Goal: Task Accomplishment & Management: Use online tool/utility

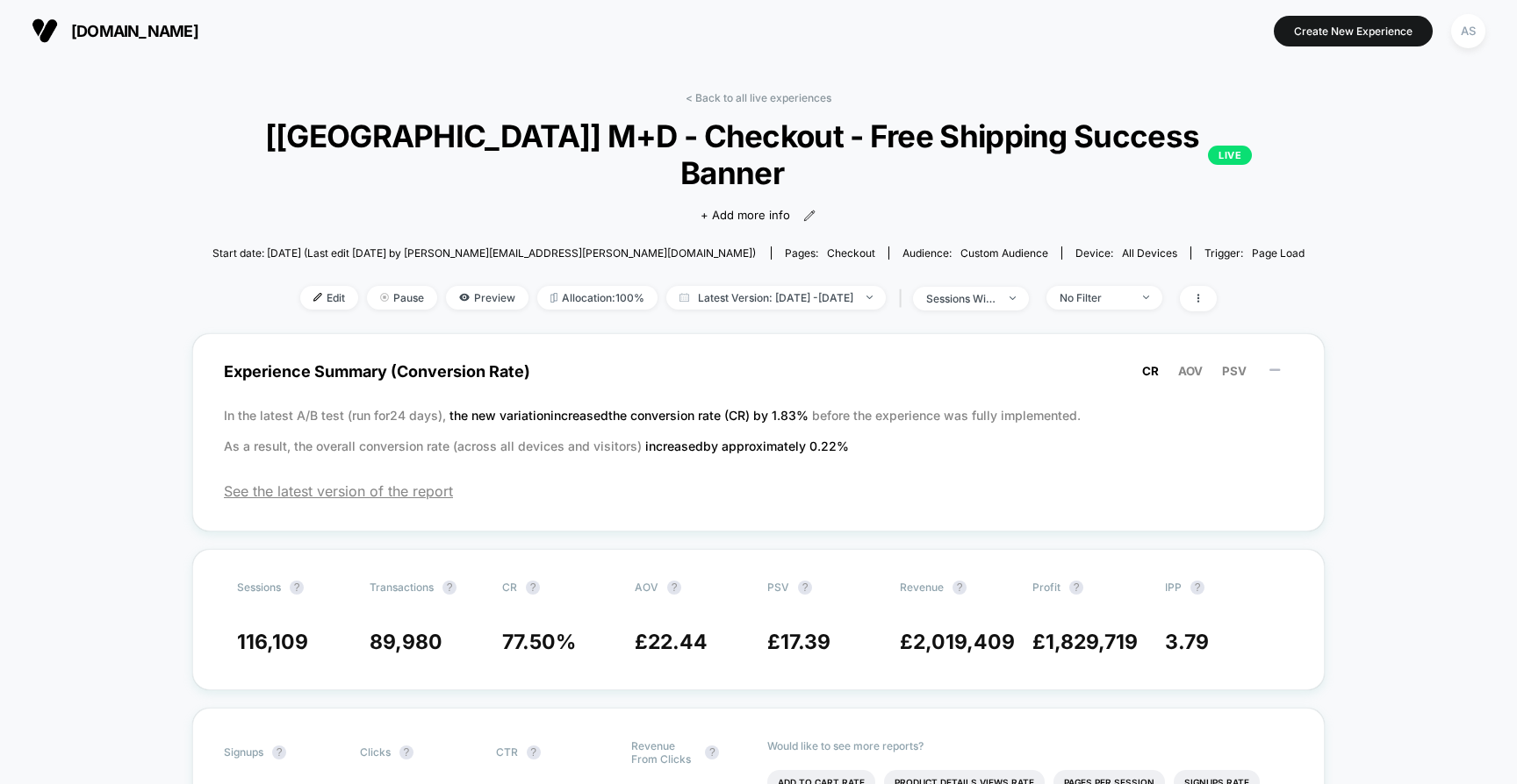
click at [173, 35] on span "[DOMAIN_NAME]" at bounding box center [135, 31] width 127 height 18
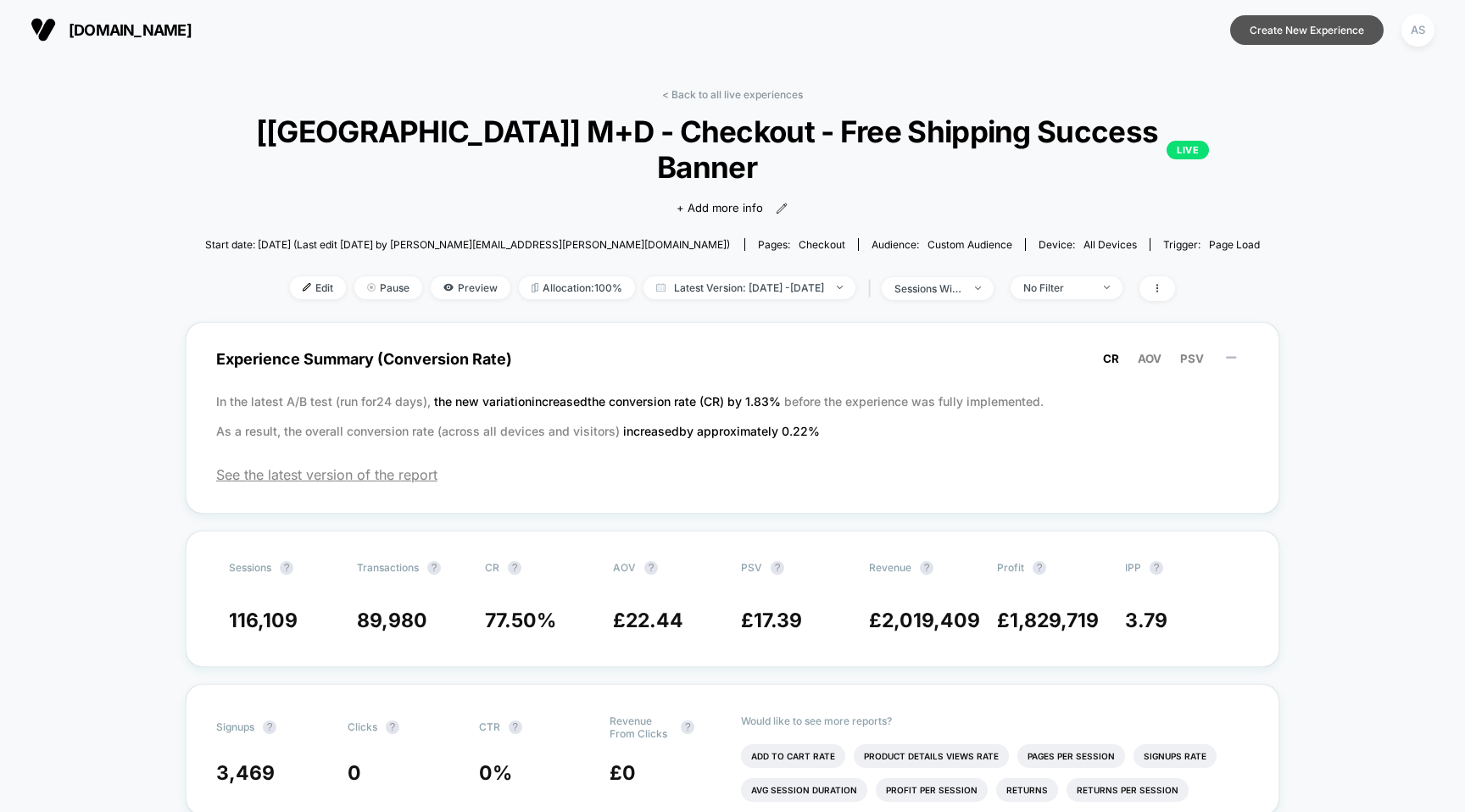
click at [1284, 18] on button "Create New Experience" at bounding box center [1307, 30] width 154 height 30
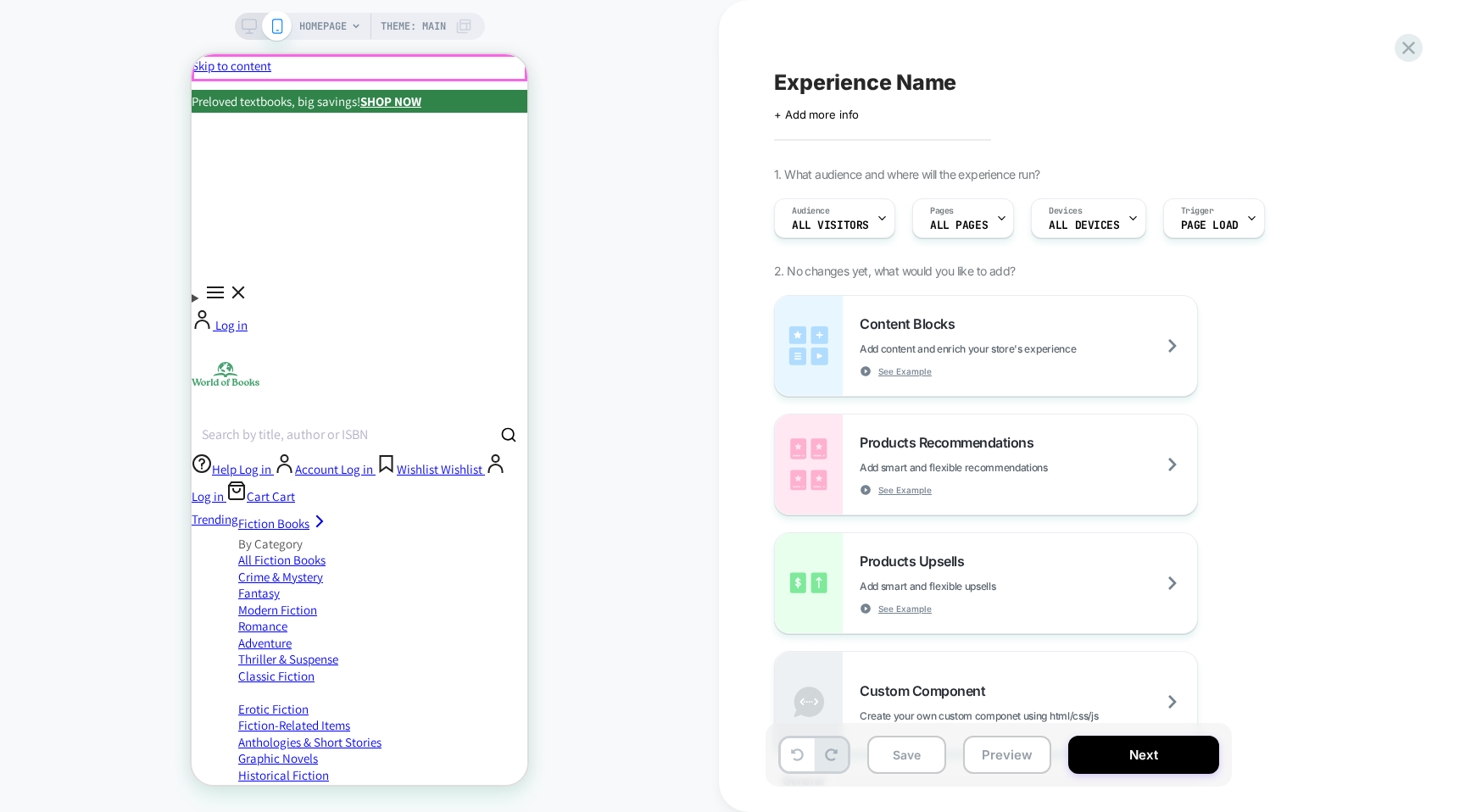
click at [492, 90] on p "Preloved textbooks, big savings! SHOP NOW" at bounding box center [359, 101] width 336 height 23
click at [507, 90] on div "Preloved textbooks, big savings! SHOP NOW" at bounding box center [359, 101] width 336 height 23
click at [1403, 45] on icon at bounding box center [1409, 47] width 23 height 23
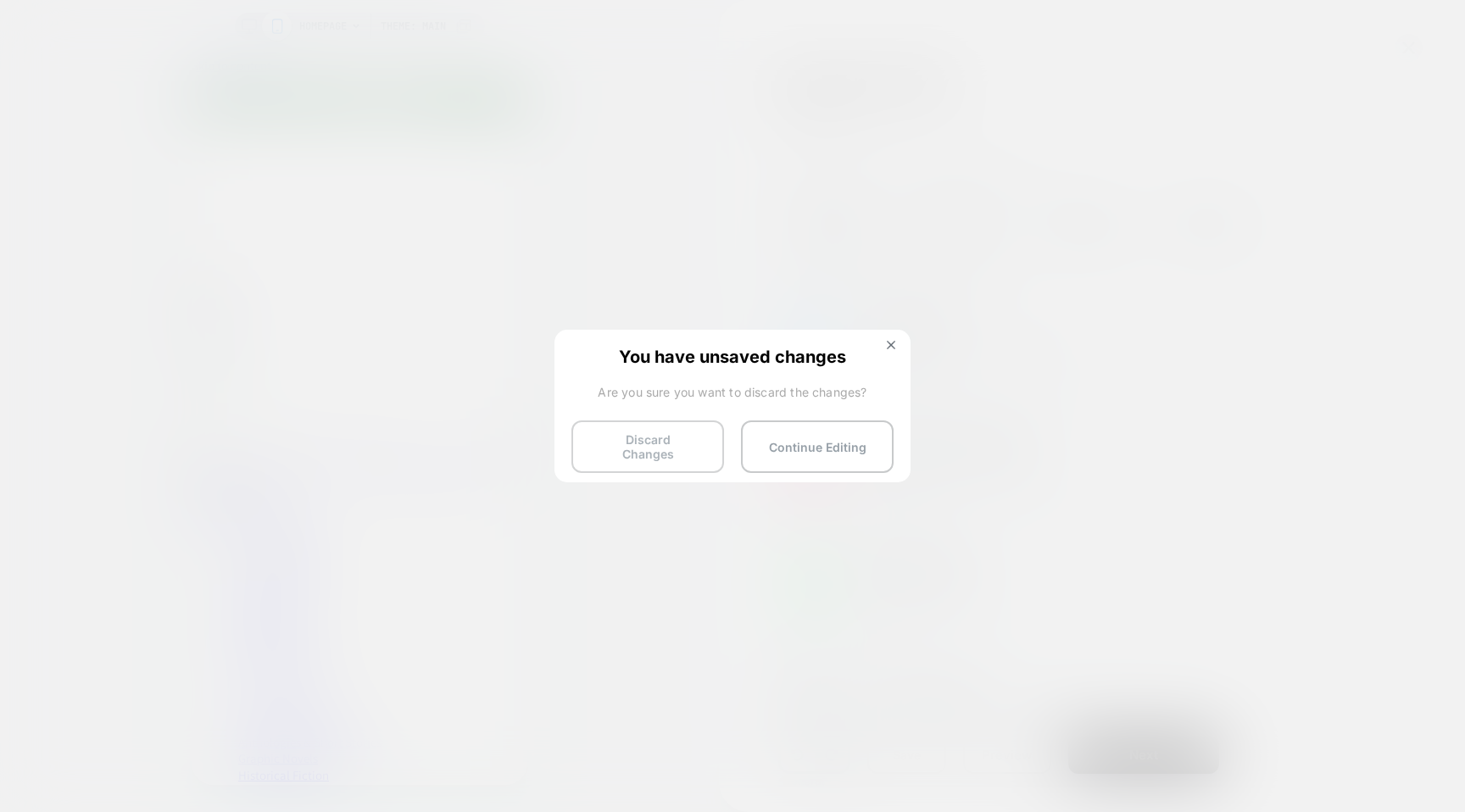
click at [663, 439] on button "Discard Changes" at bounding box center [648, 446] width 153 height 53
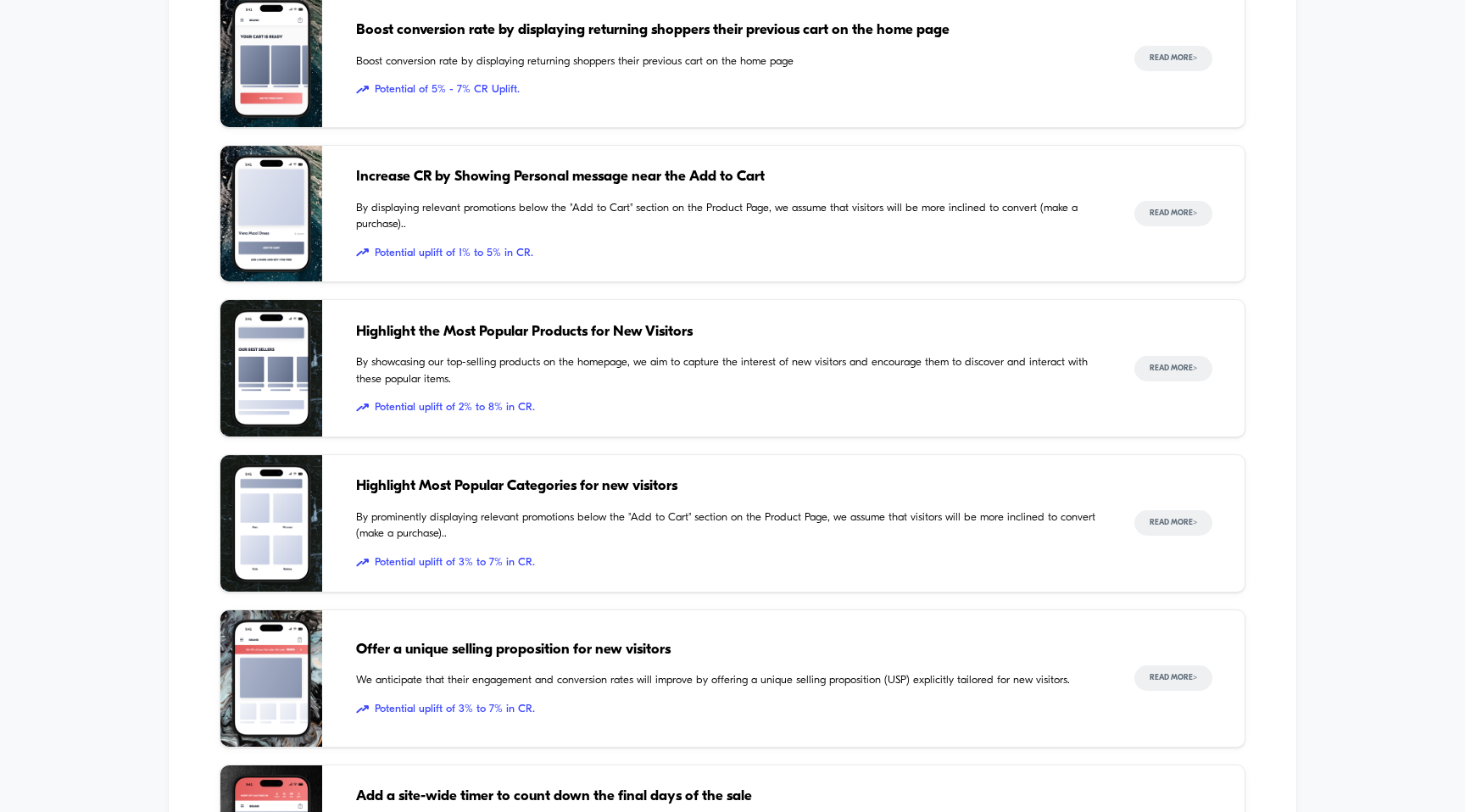
scroll to position [2097, 0]
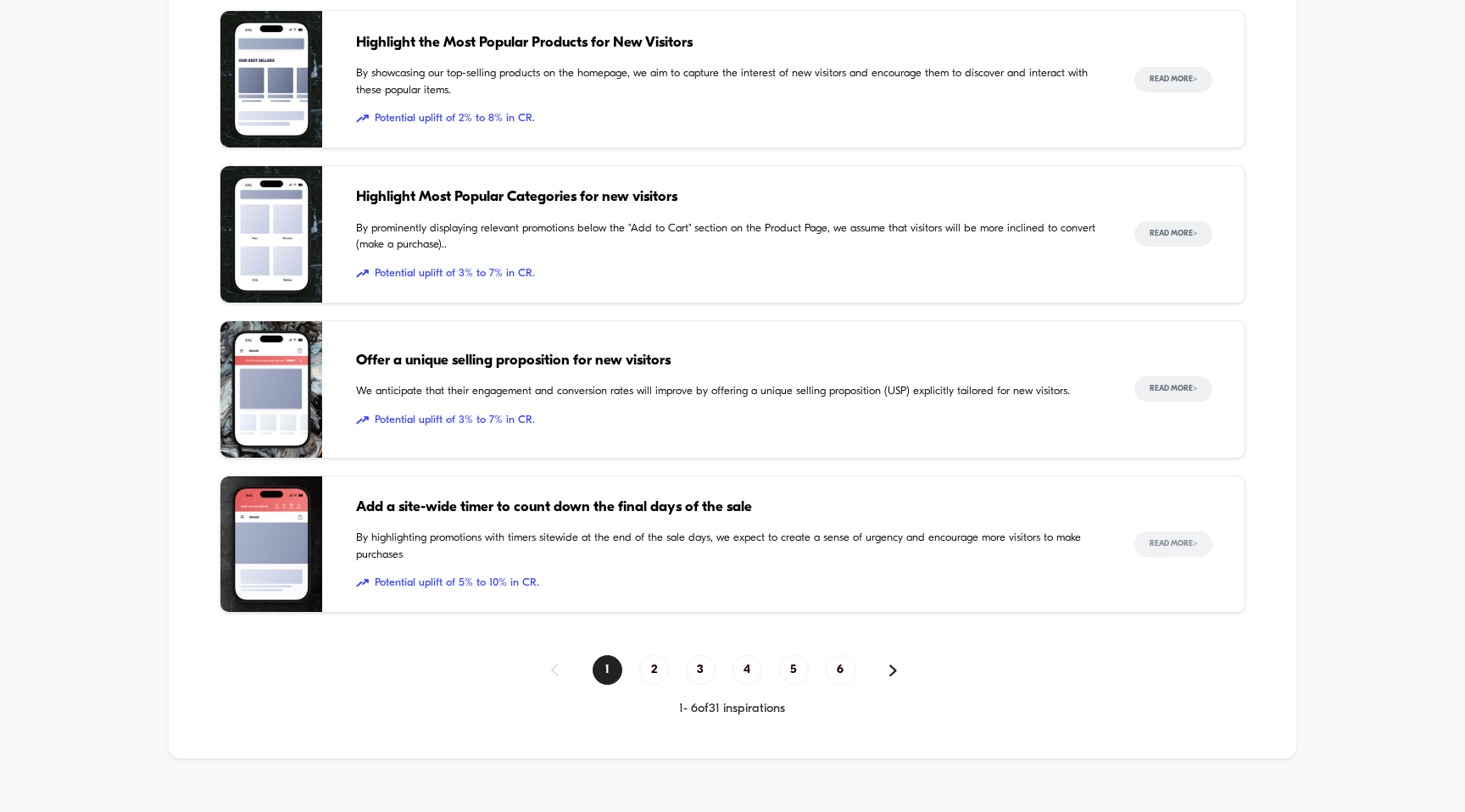
click at [1164, 532] on button "Read More >" at bounding box center [1173, 544] width 78 height 25
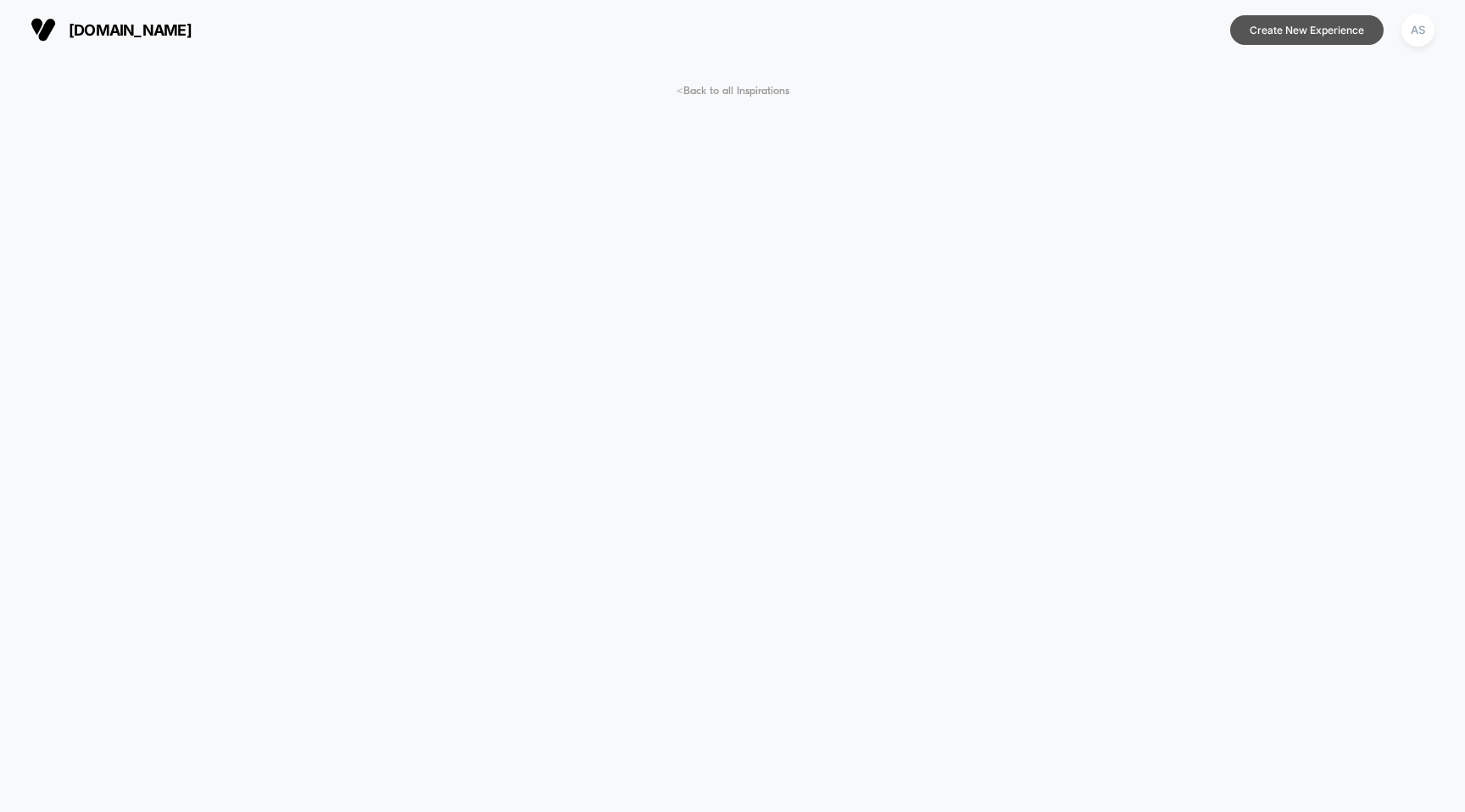
click at [1289, 36] on button "Create New Experience" at bounding box center [1307, 30] width 154 height 30
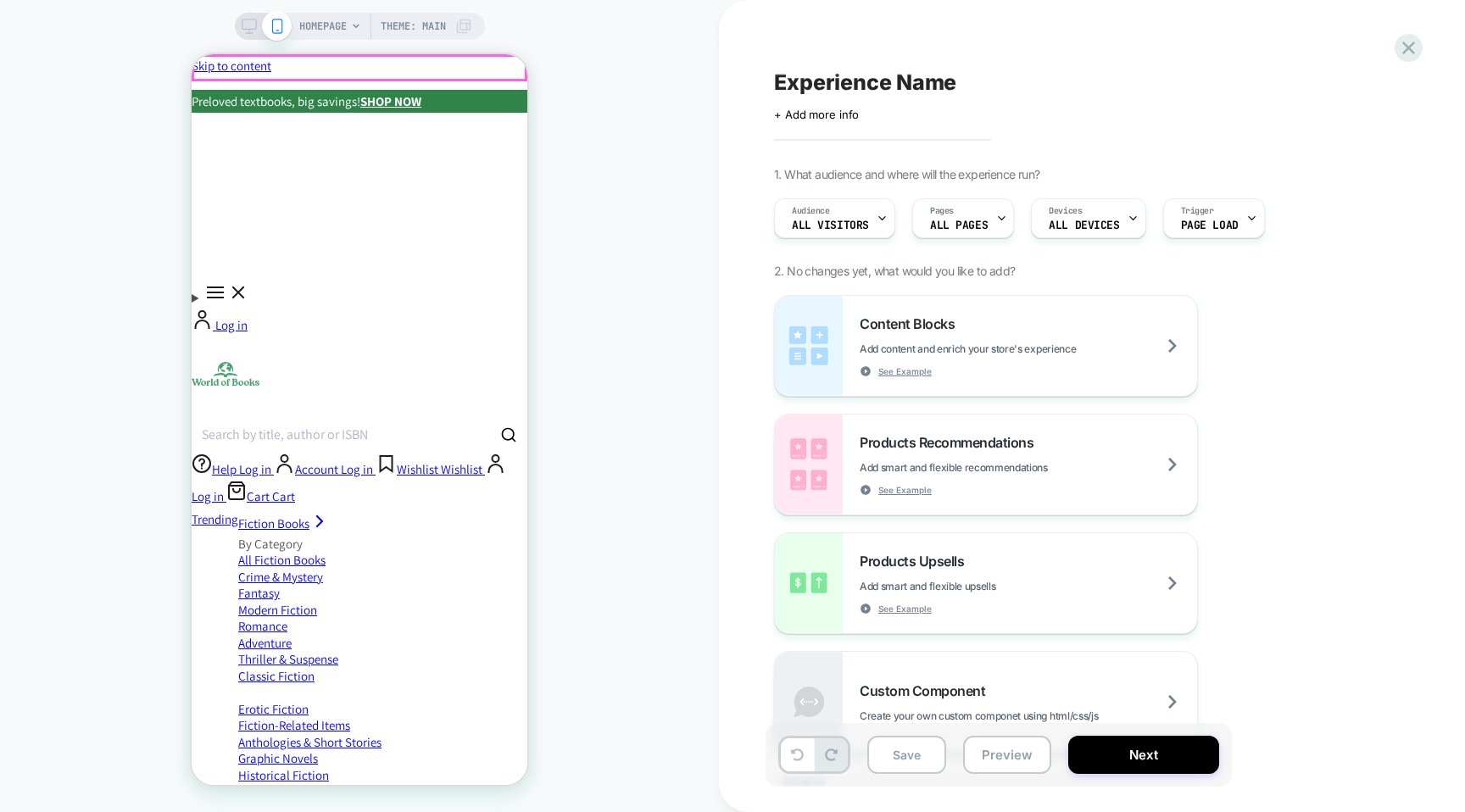
click at [504, 90] on div "Preloved textbooks, big savings! SHOP NOW" at bounding box center [359, 101] width 336 height 23
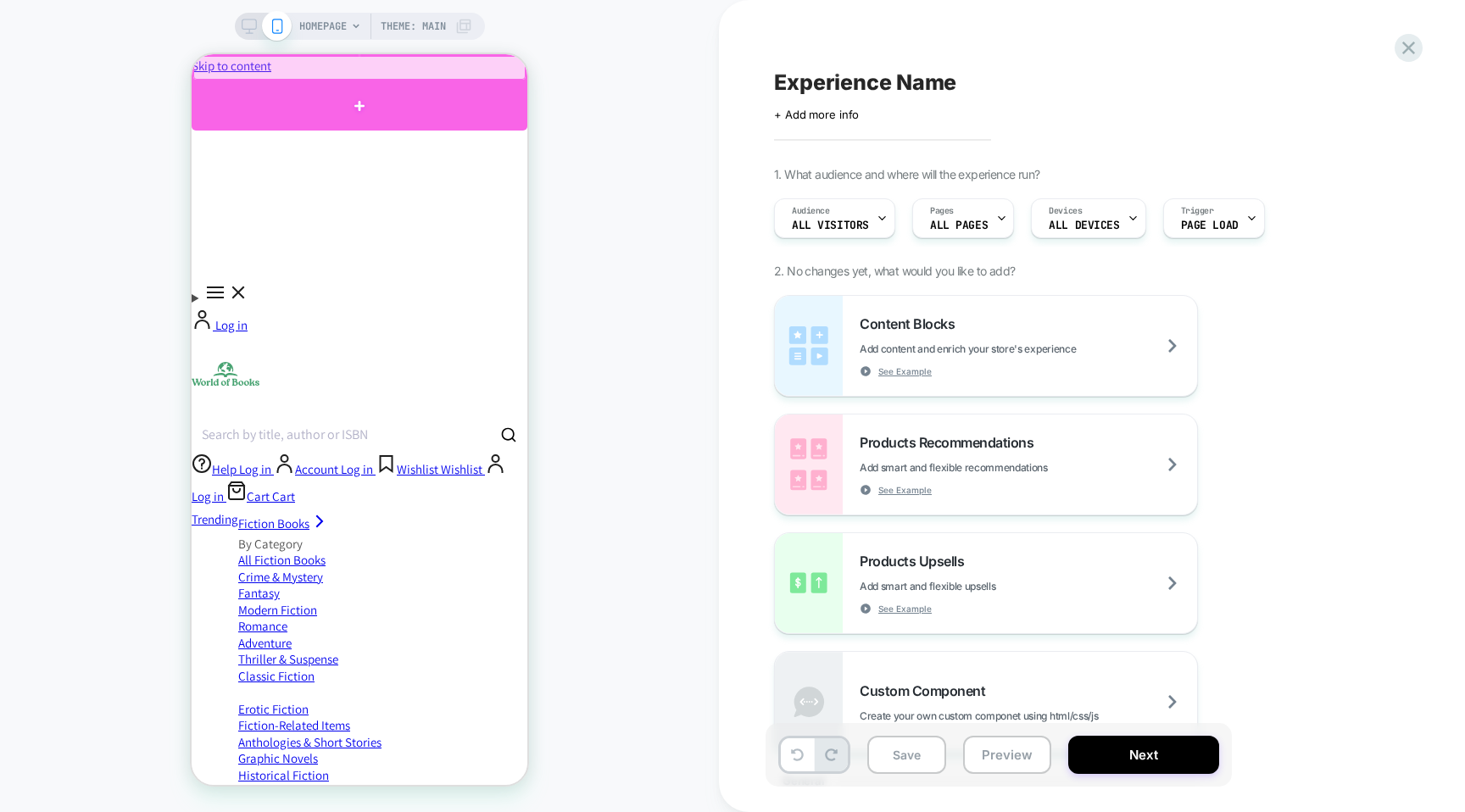
click at [462, 107] on div at bounding box center [359, 106] width 336 height 49
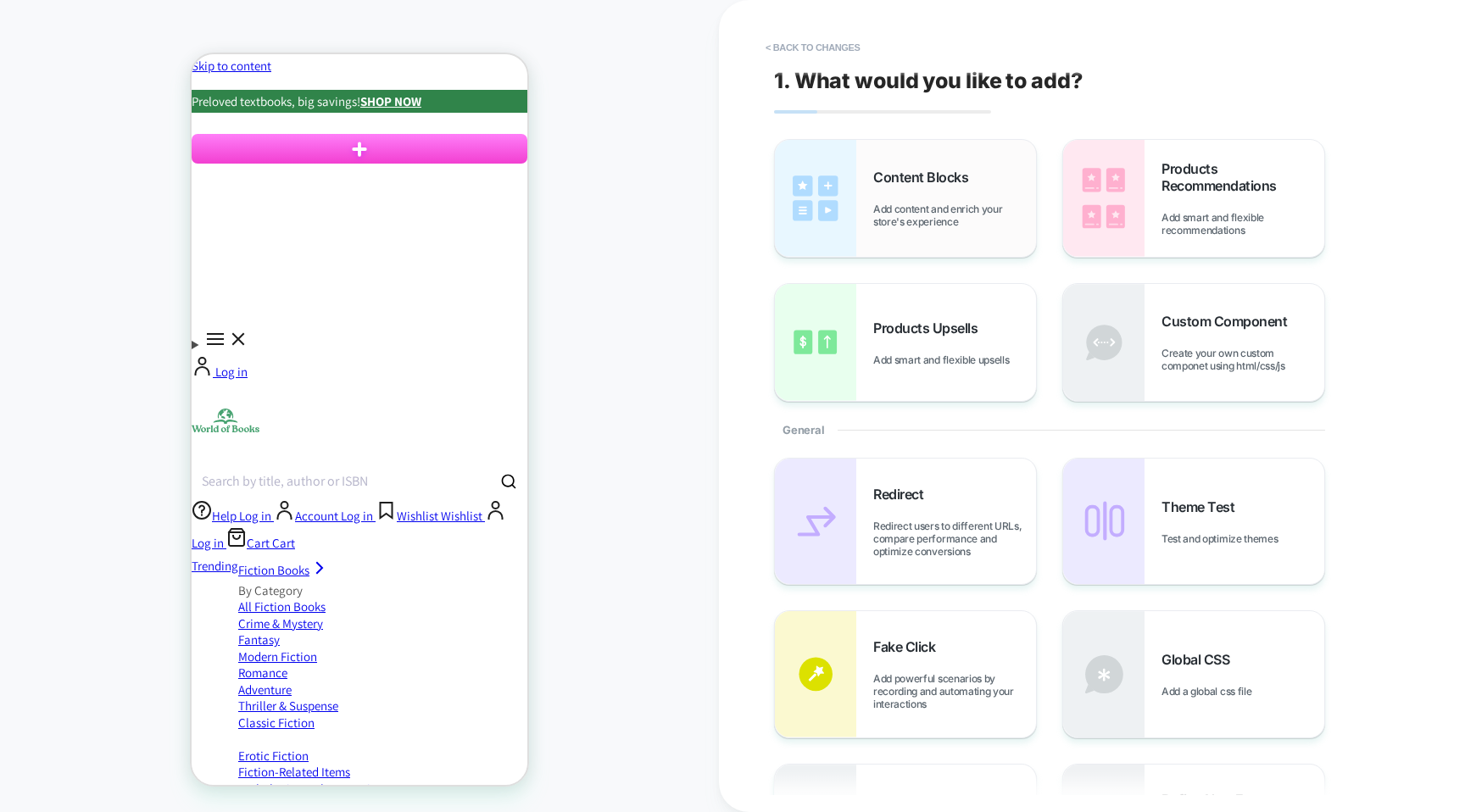
click at [912, 180] on span "Content Blocks" at bounding box center [925, 177] width 104 height 17
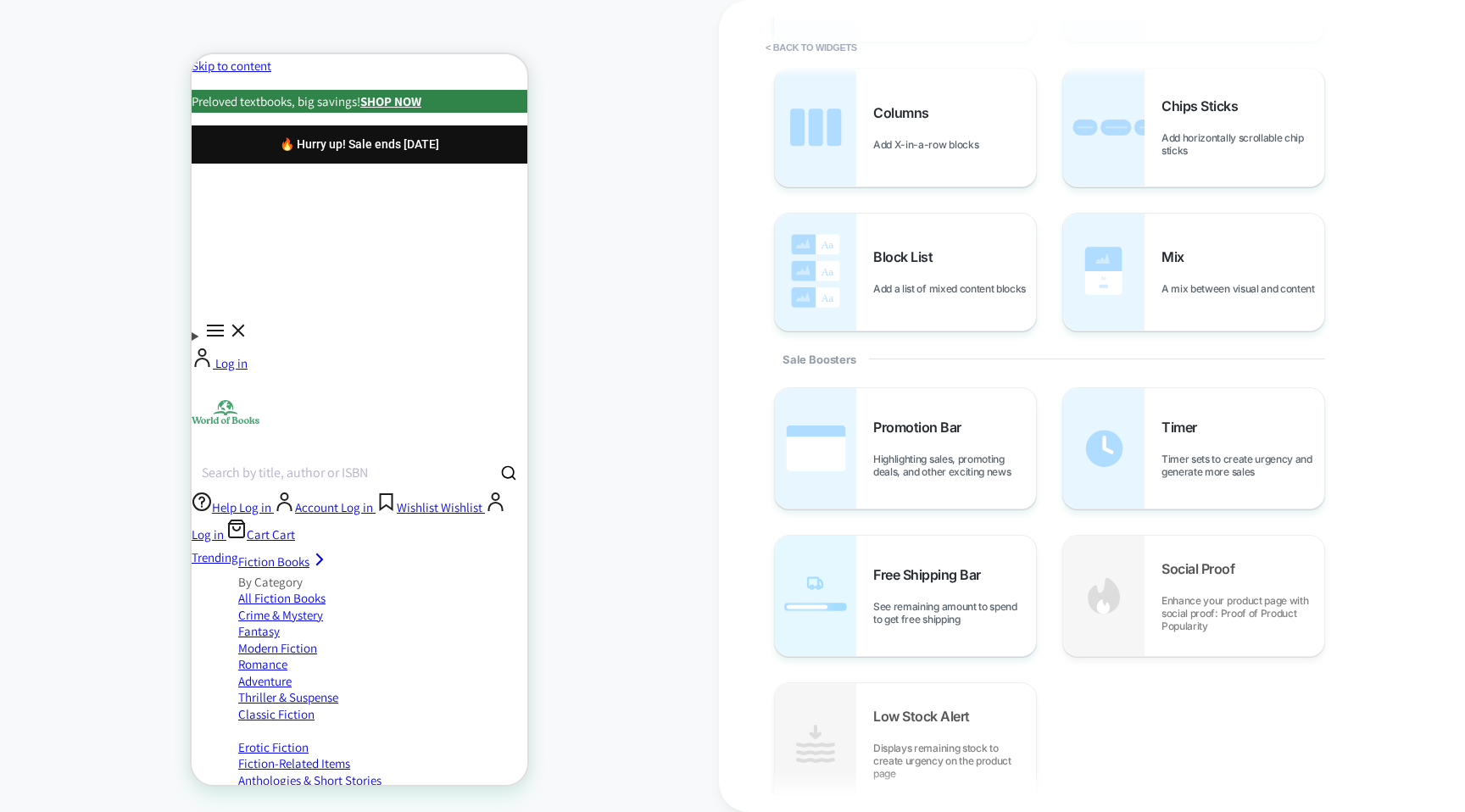
scroll to position [613, 0]
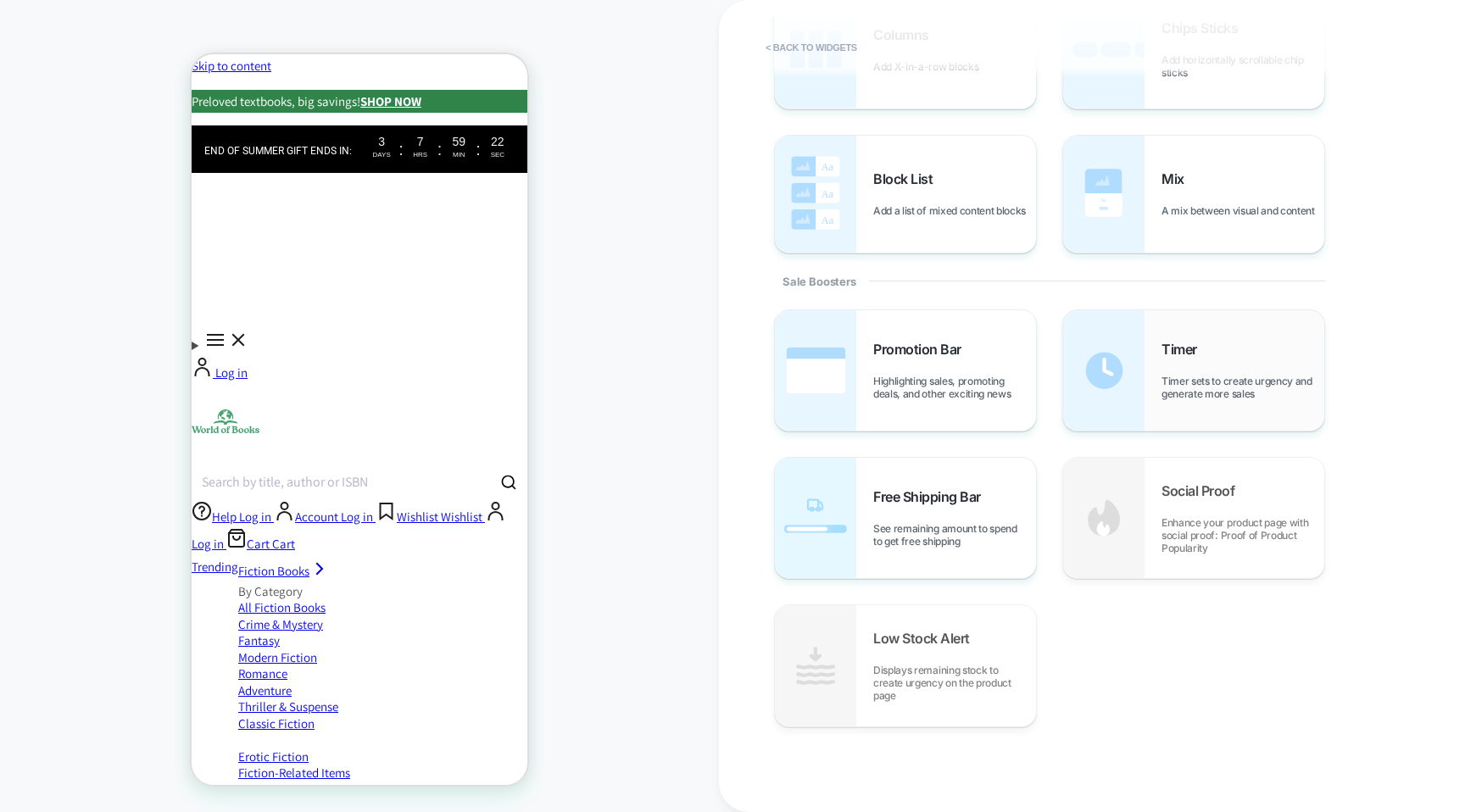
click at [1160, 357] on div "Timer Timer sets to create urgency and generate more sales" at bounding box center [1193, 370] width 261 height 120
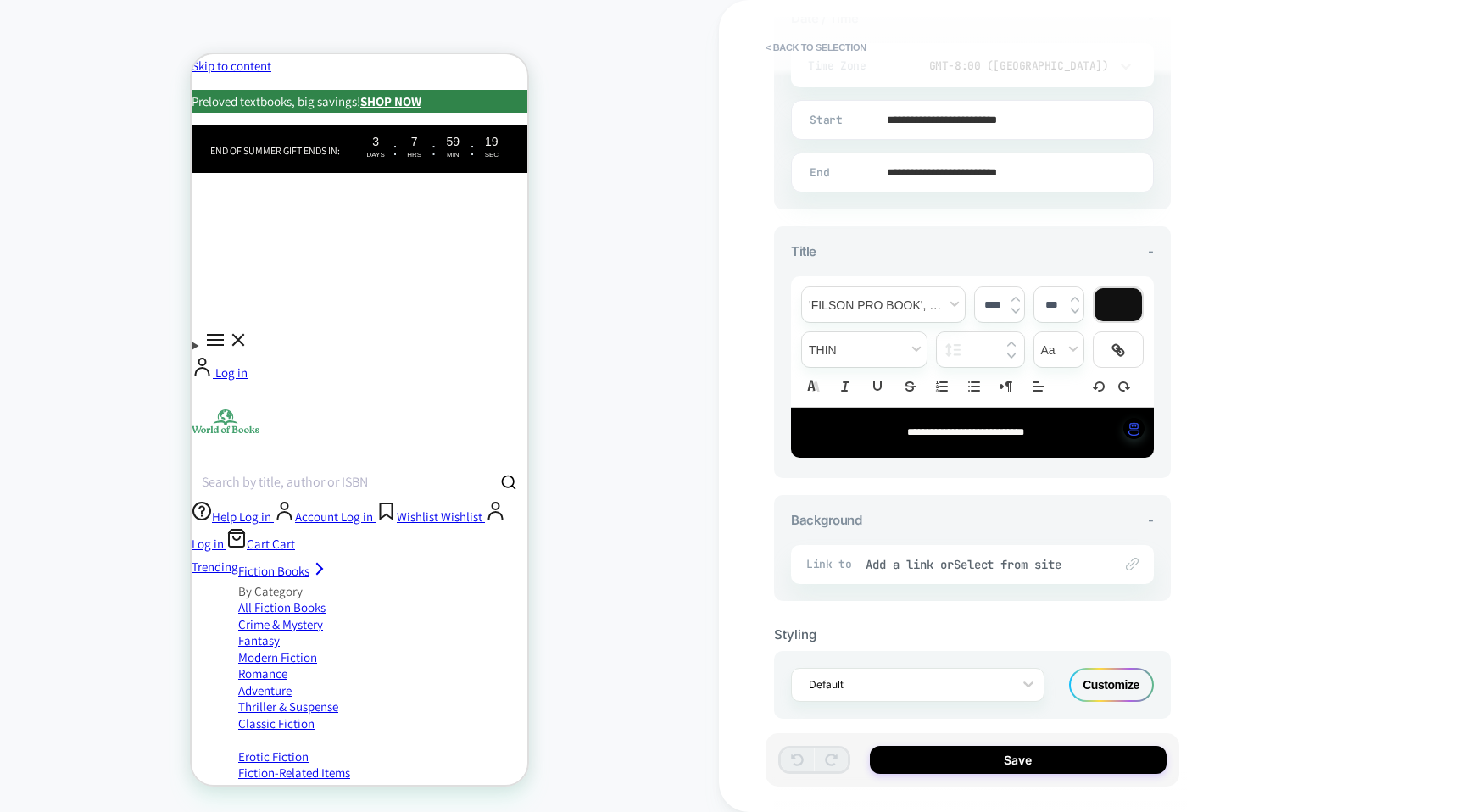
scroll to position [477, 0]
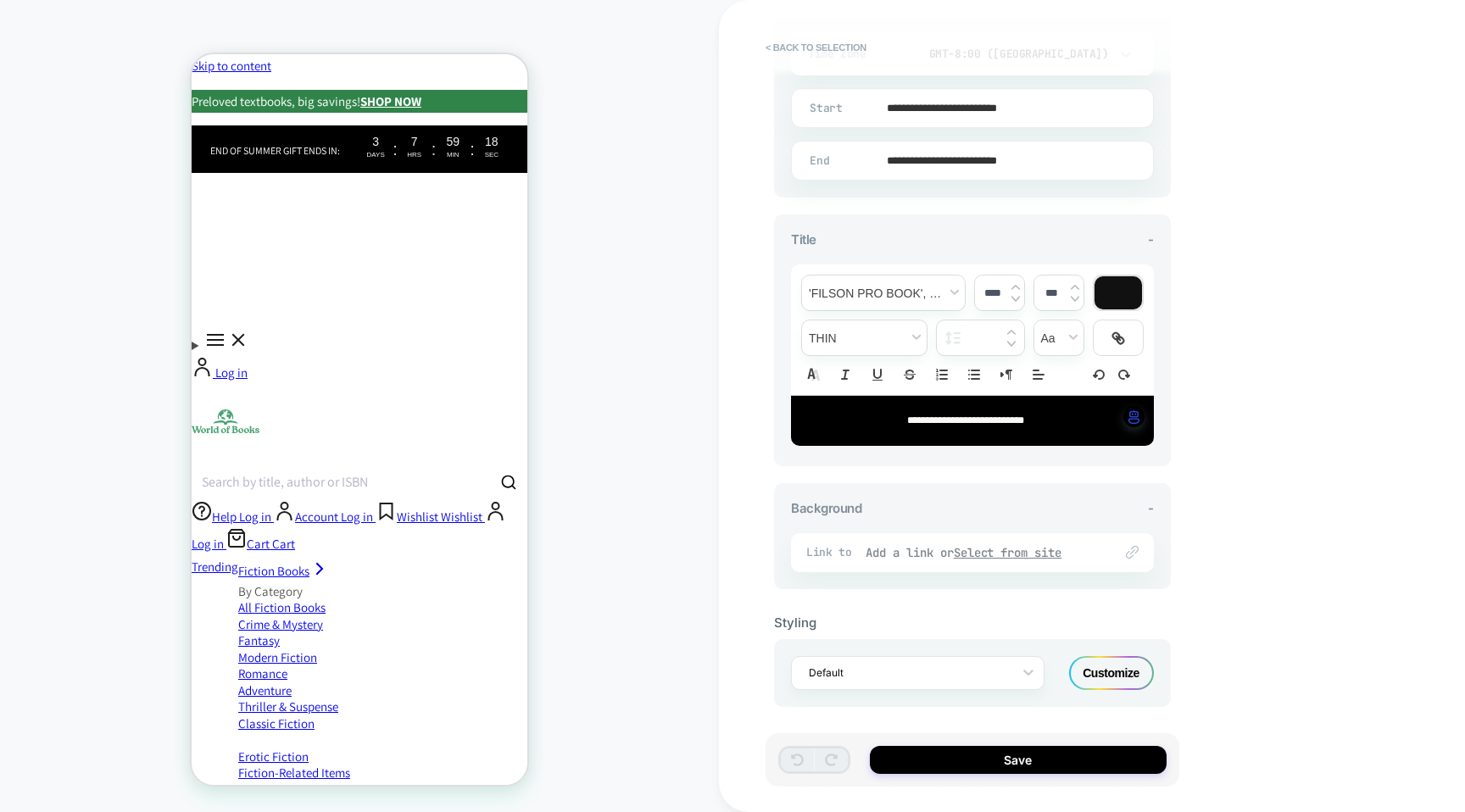
click at [923, 545] on div "Add a link or Select from site" at bounding box center [981, 552] width 230 height 15
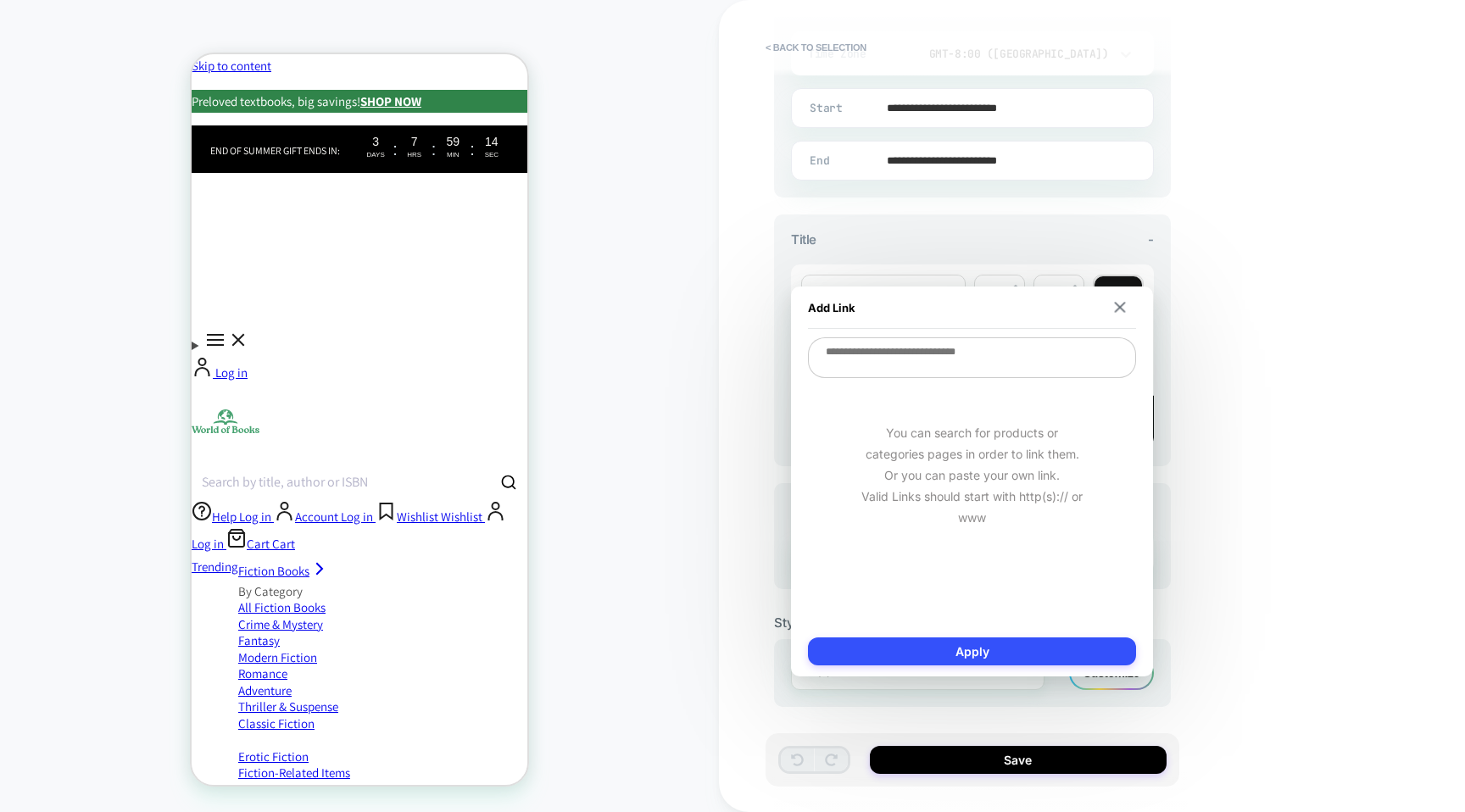
click at [947, 246] on div "**********" at bounding box center [972, 339] width 396 height 250
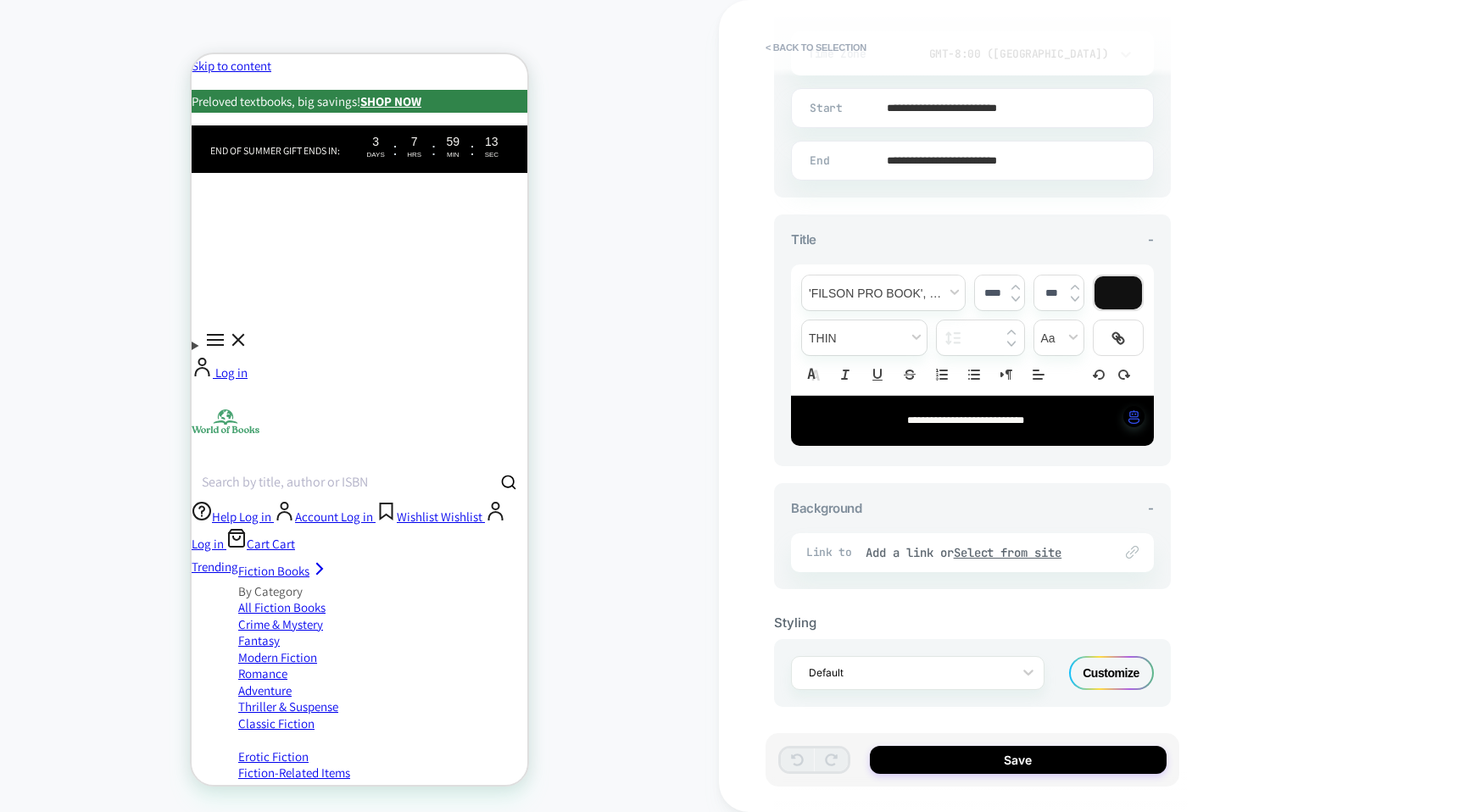
click at [976, 413] on p "**********" at bounding box center [966, 420] width 316 height 15
type input "****"
click at [968, 417] on span "**********" at bounding box center [965, 421] width 117 height 11
click at [928, 545] on div "Add a link or Select from site" at bounding box center [981, 552] width 230 height 15
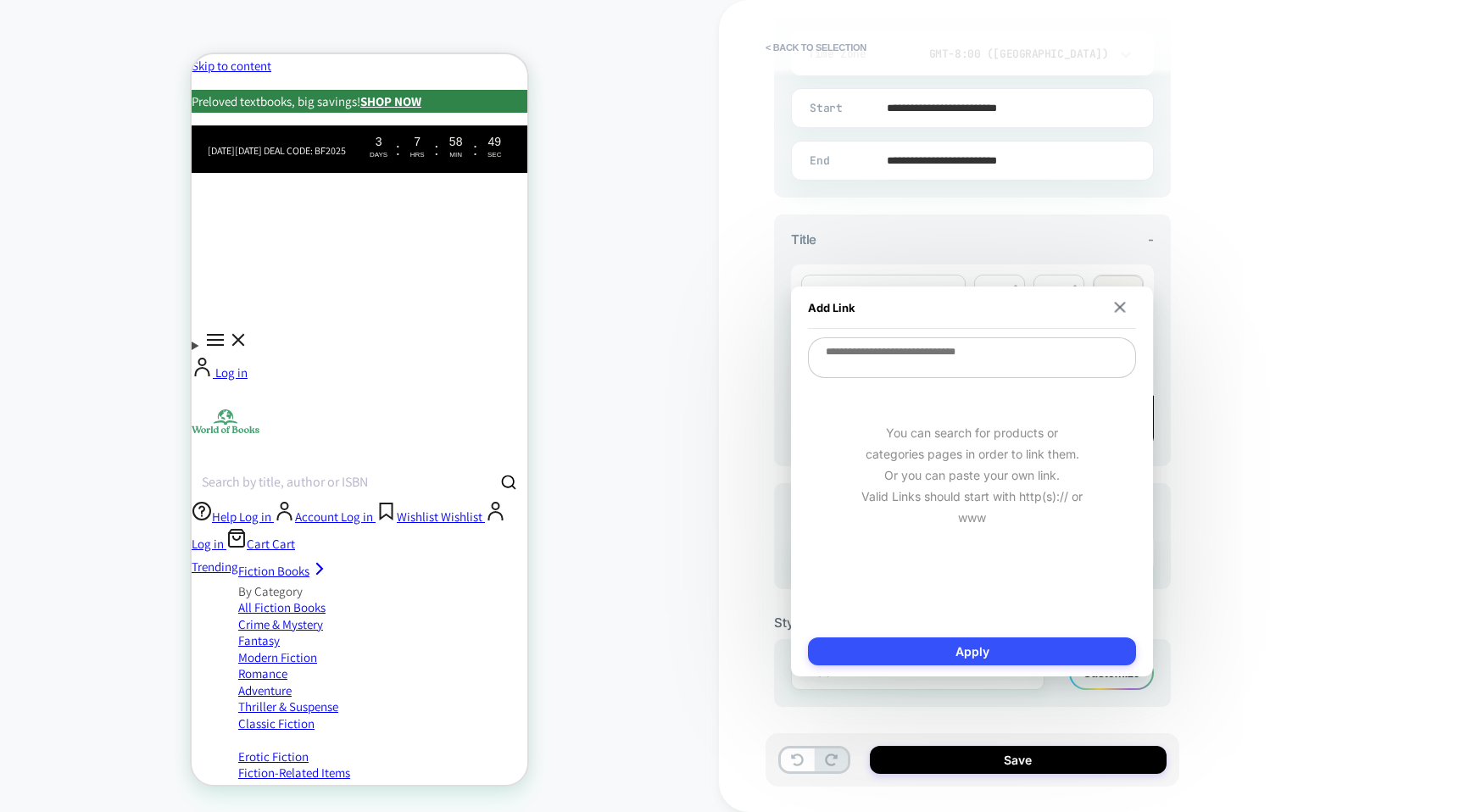
click at [990, 367] on textarea at bounding box center [971, 358] width 328 height 40
type textarea "*"
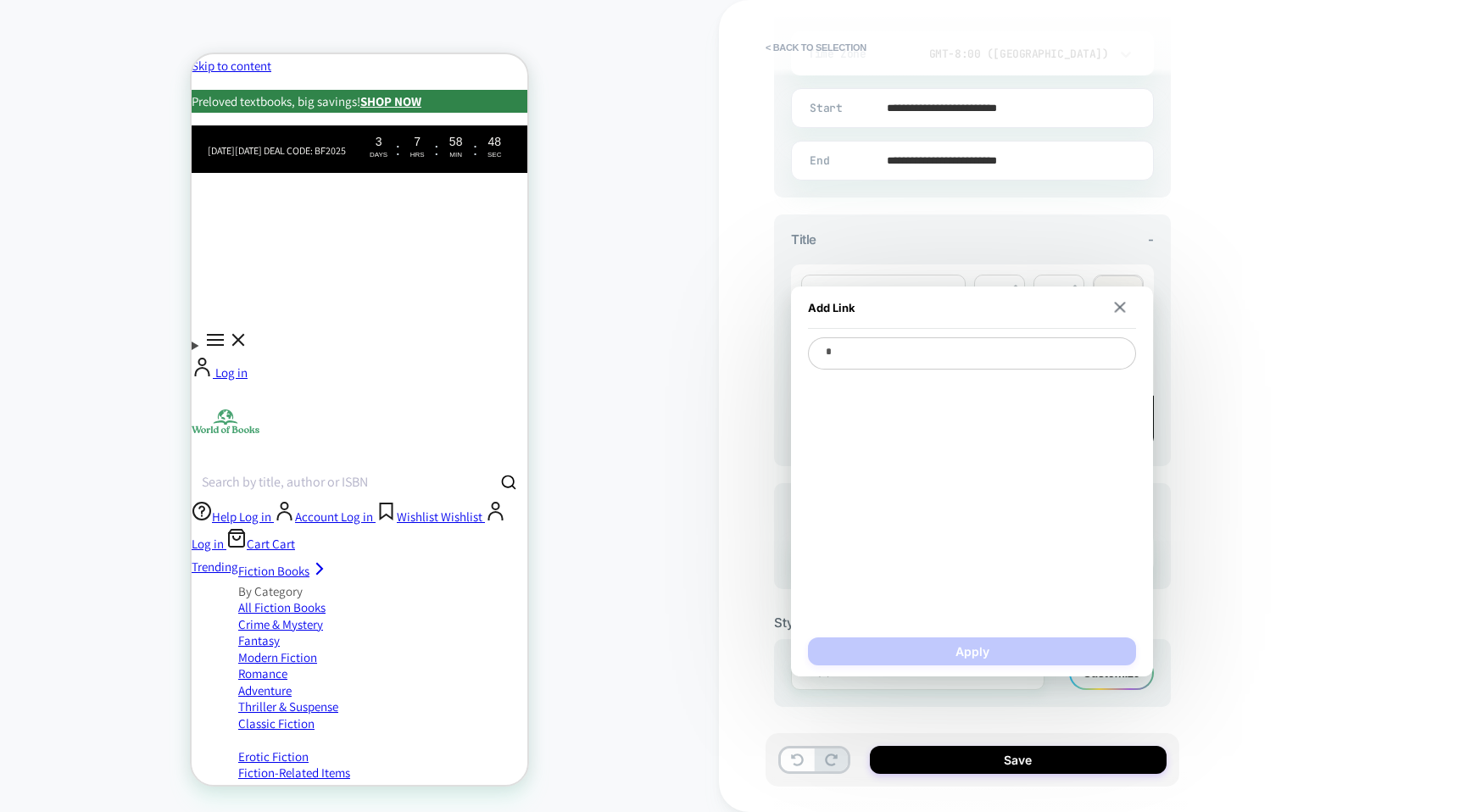
type textarea "*"
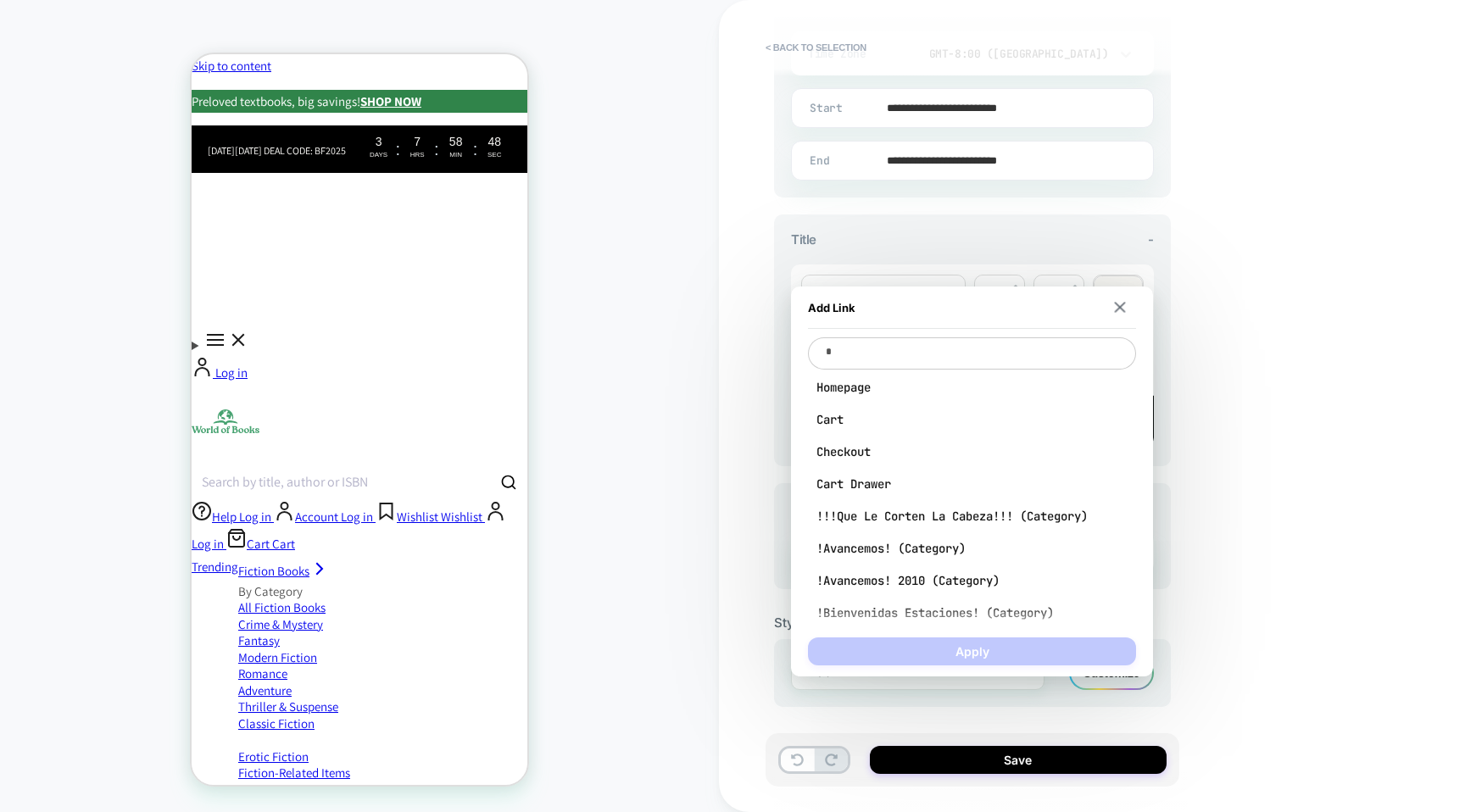
type textarea "**"
type textarea "*"
type textarea "***"
type textarea "*"
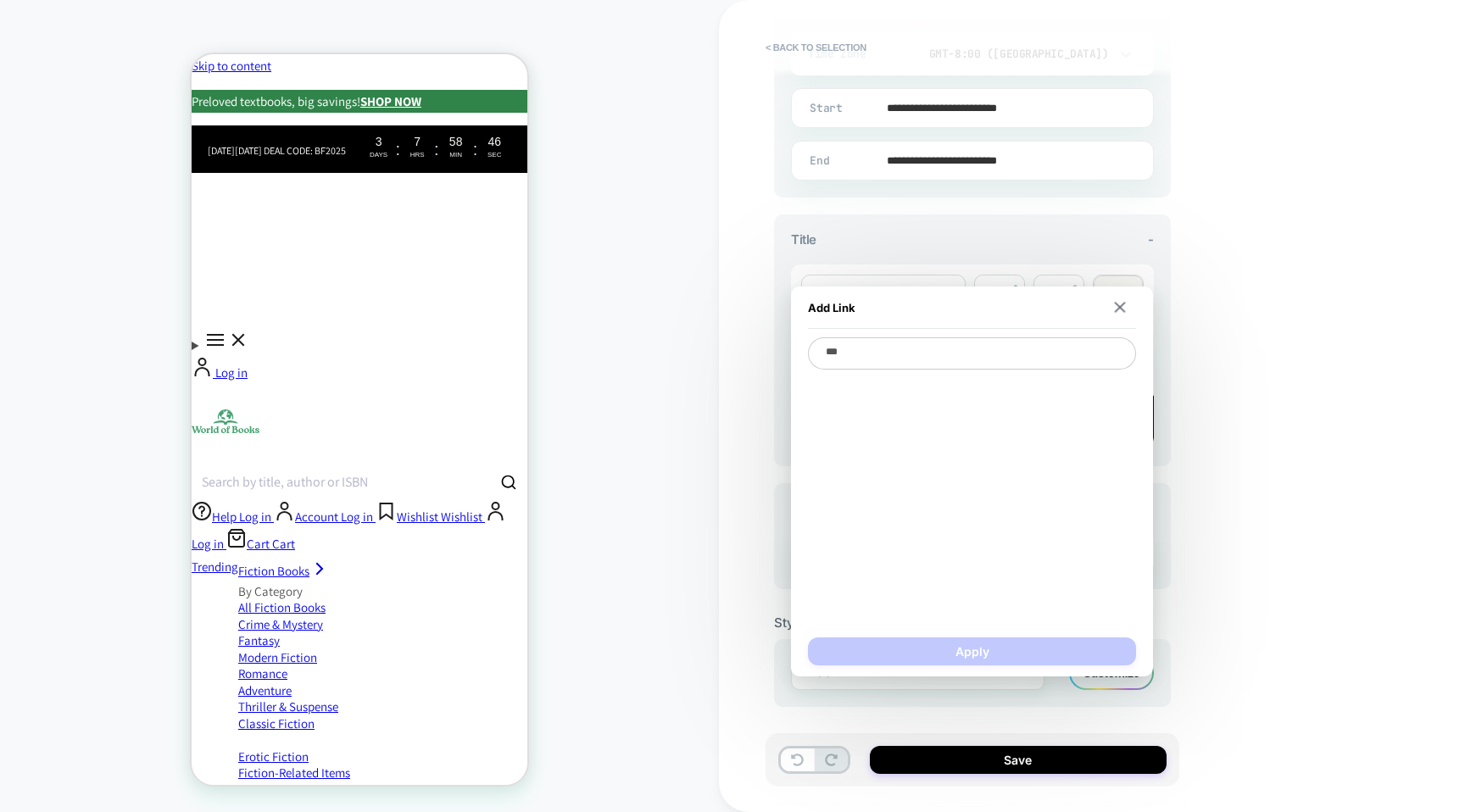
type textarea "**"
type textarea "*"
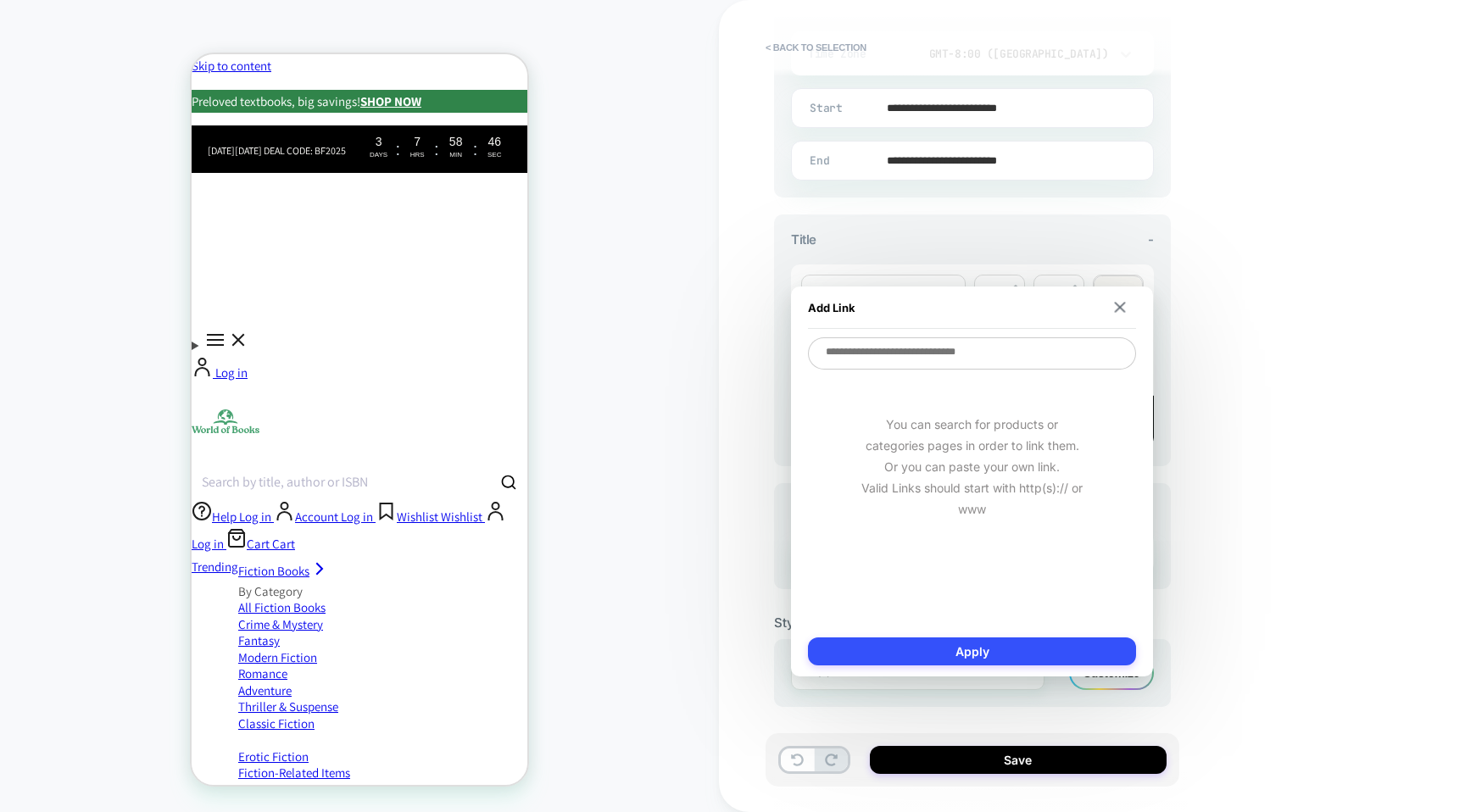
type textarea "*"
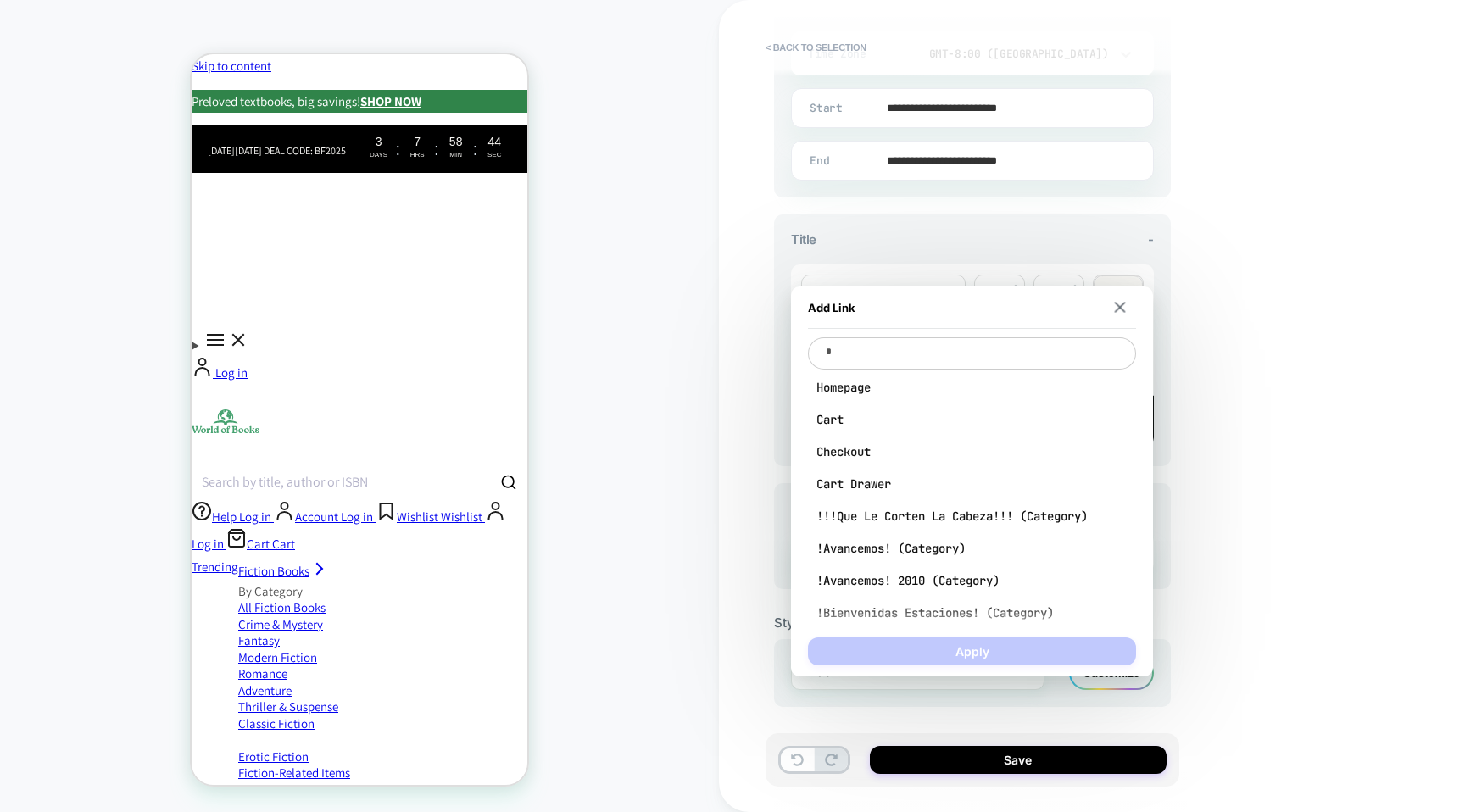
type textarea "**"
type textarea "*"
type textarea "***"
type textarea "*"
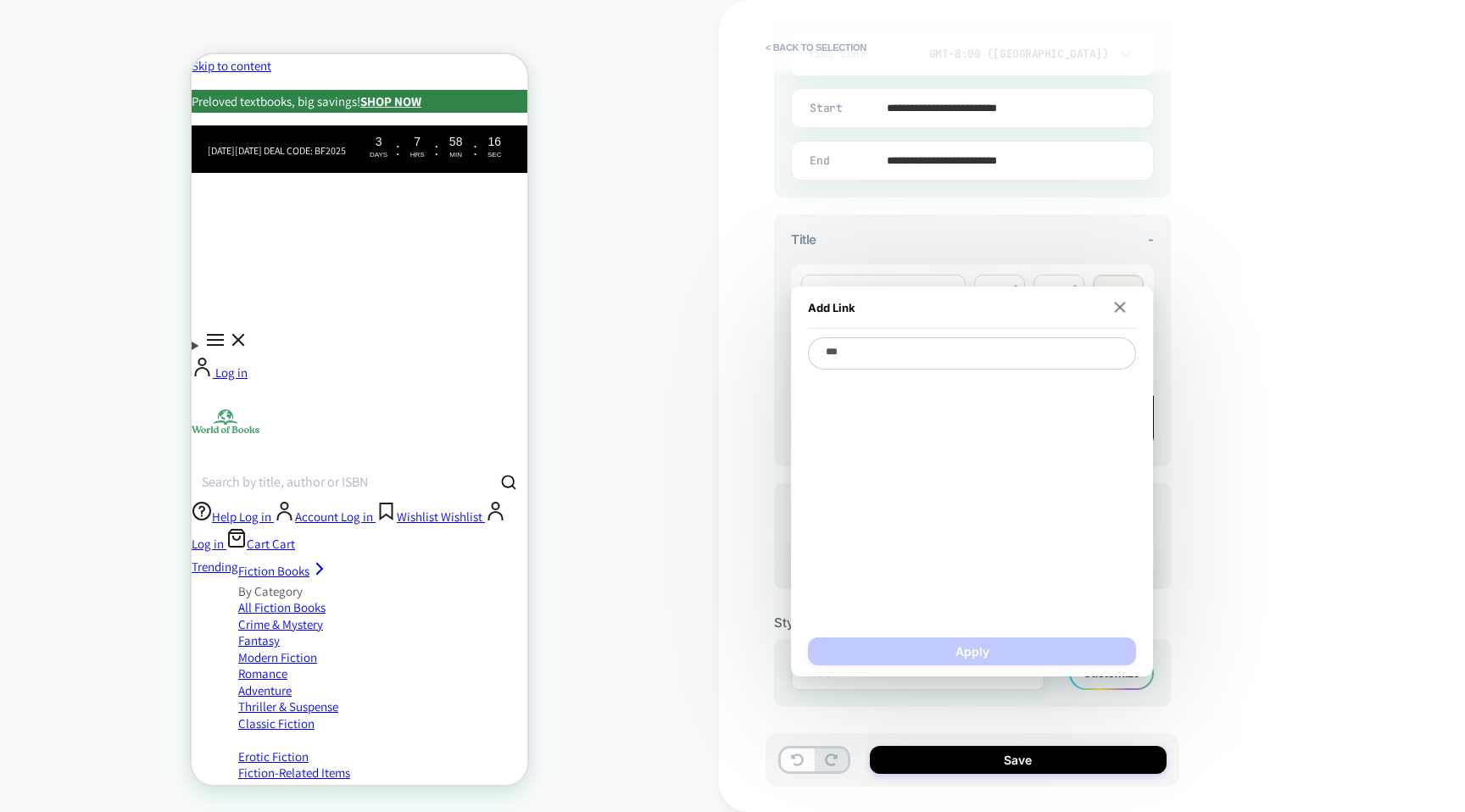
click at [975, 352] on textarea "***" at bounding box center [971, 353] width 328 height 33
type textarea "****"
type textarea "*"
type textarea "***"
type textarea "*"
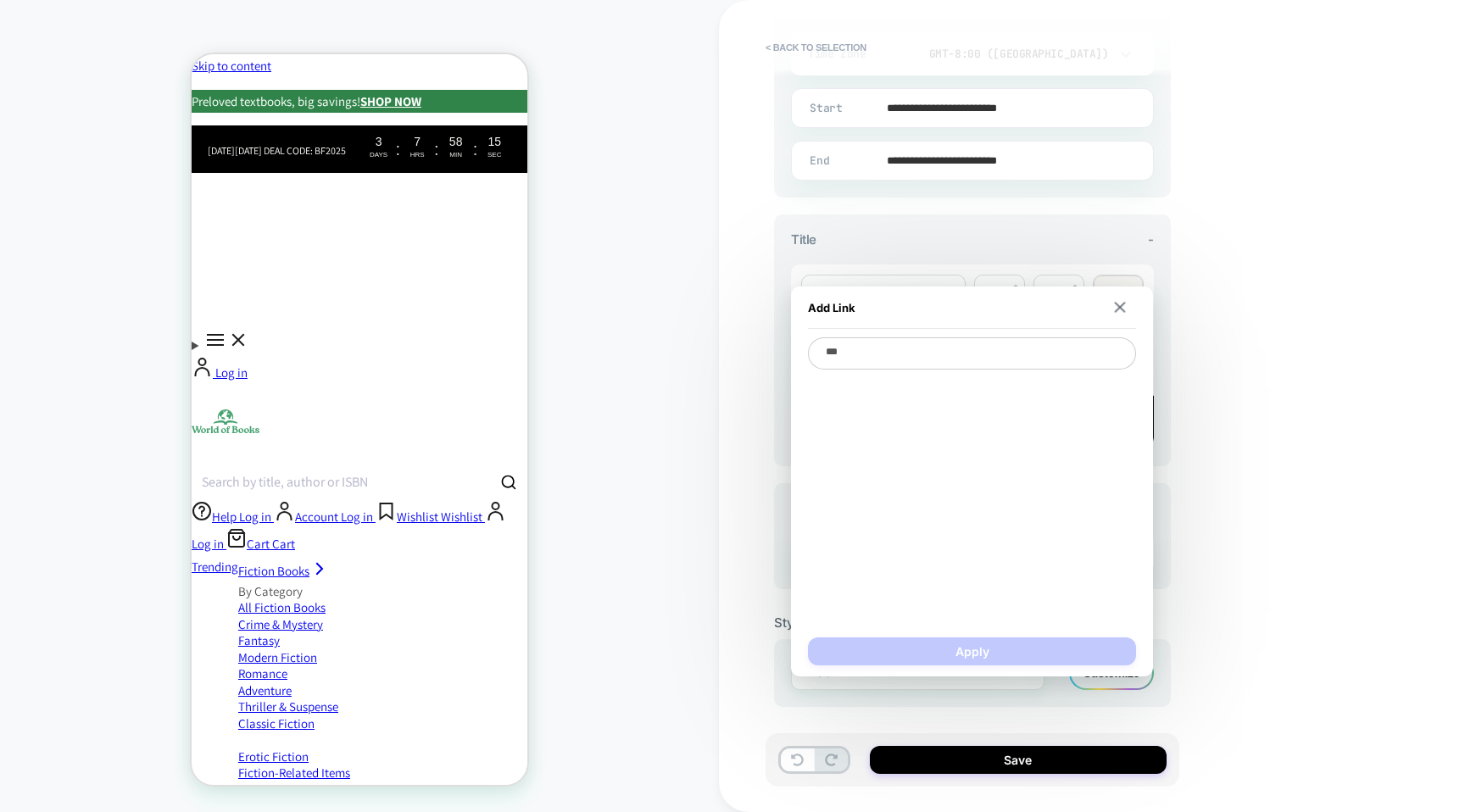
type textarea "**"
type textarea "*"
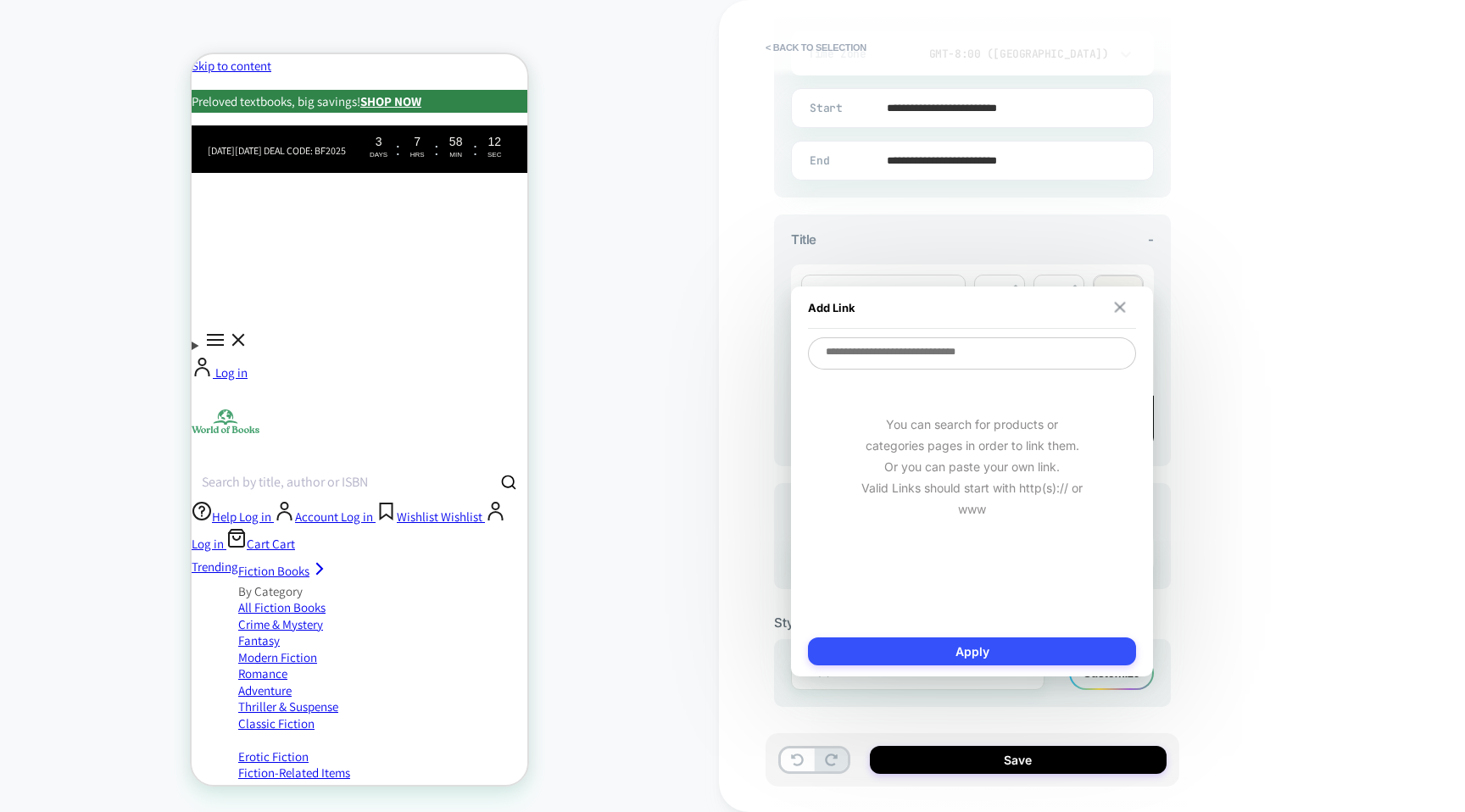
click at [1128, 310] on button at bounding box center [1120, 308] width 16 height 12
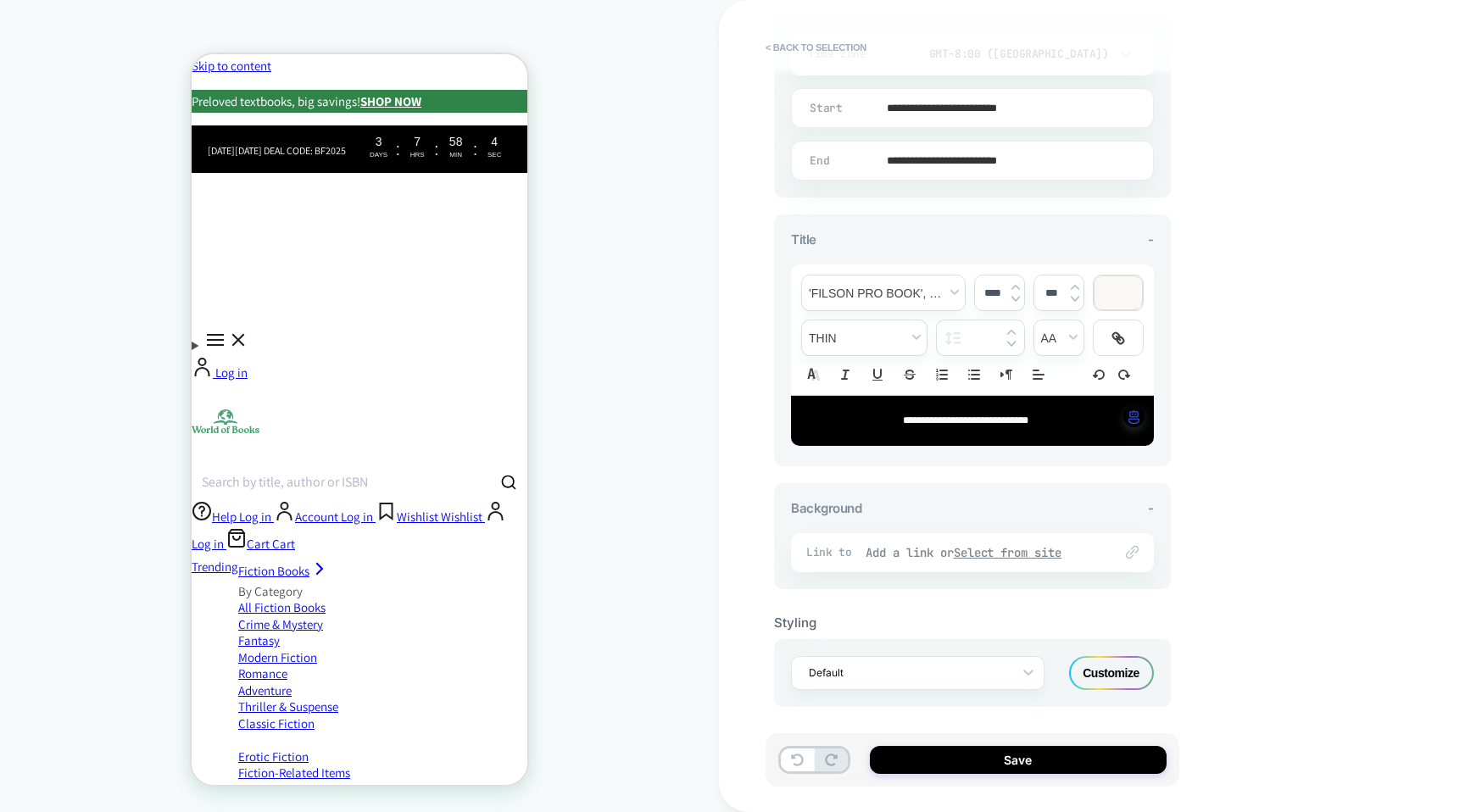
click at [900, 548] on div "Add a link or Select from site" at bounding box center [981, 552] width 230 height 15
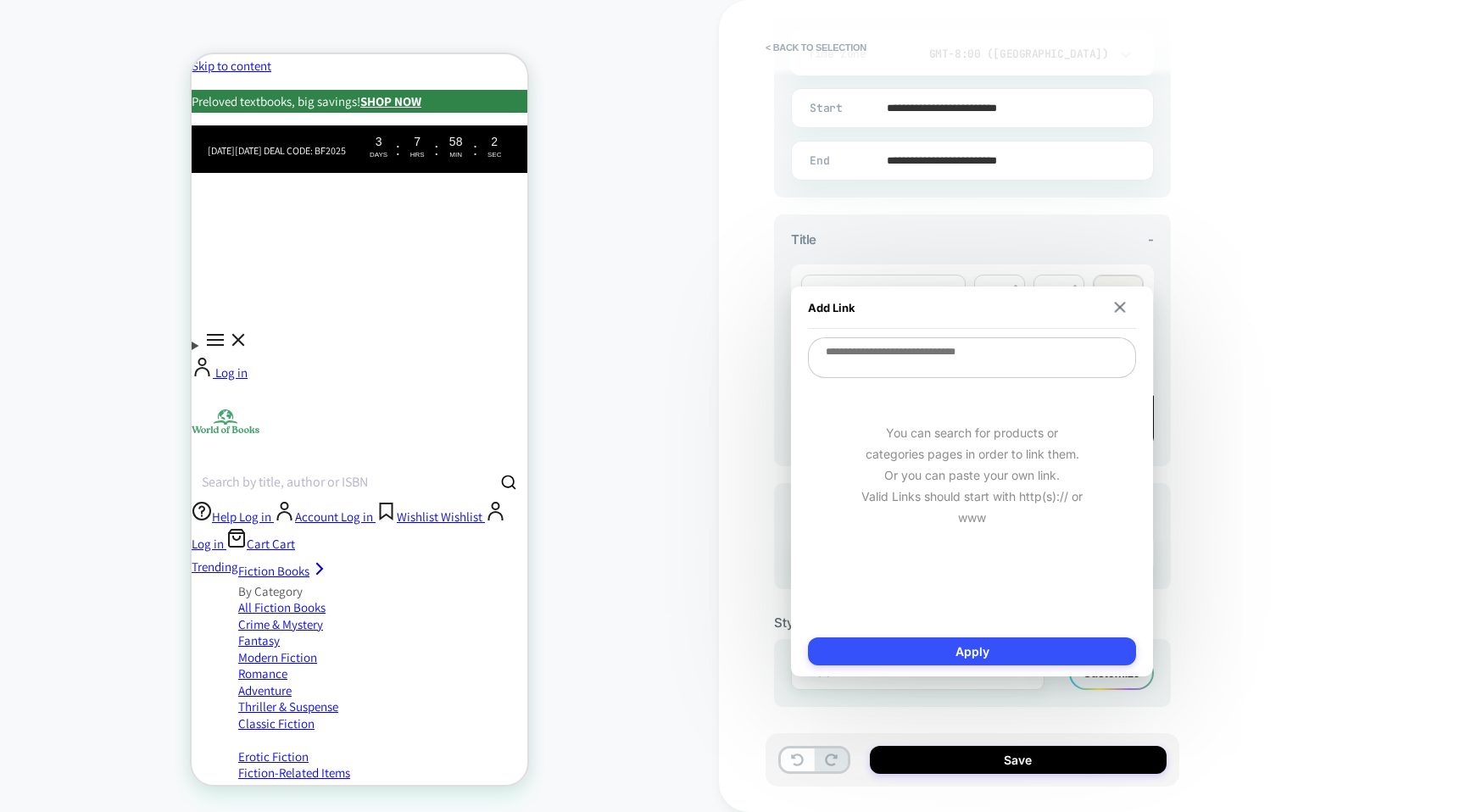
paste textarea "**********"
type textarea "*"
type textarea "**********"
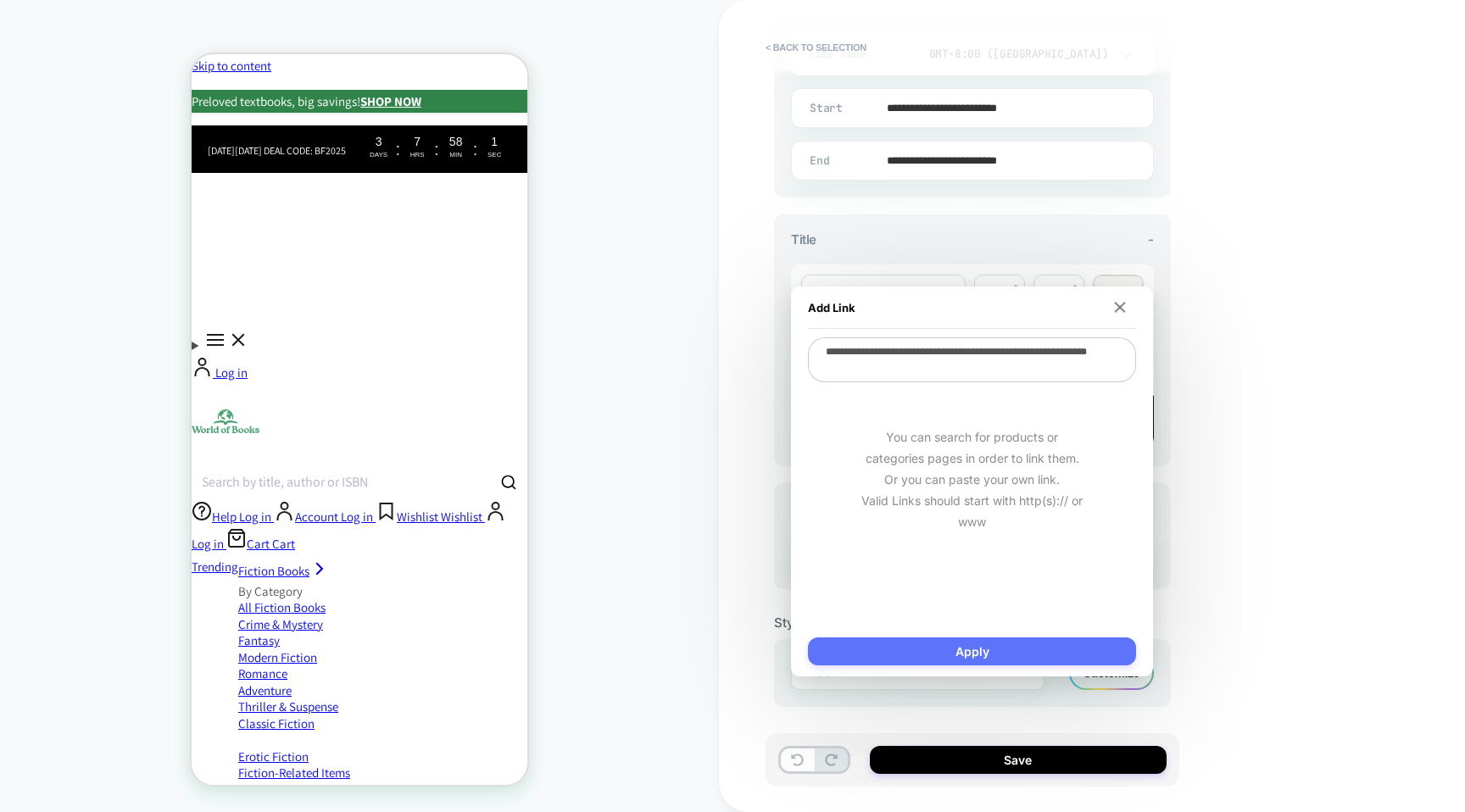
click at [915, 657] on button "Apply" at bounding box center [971, 651] width 328 height 28
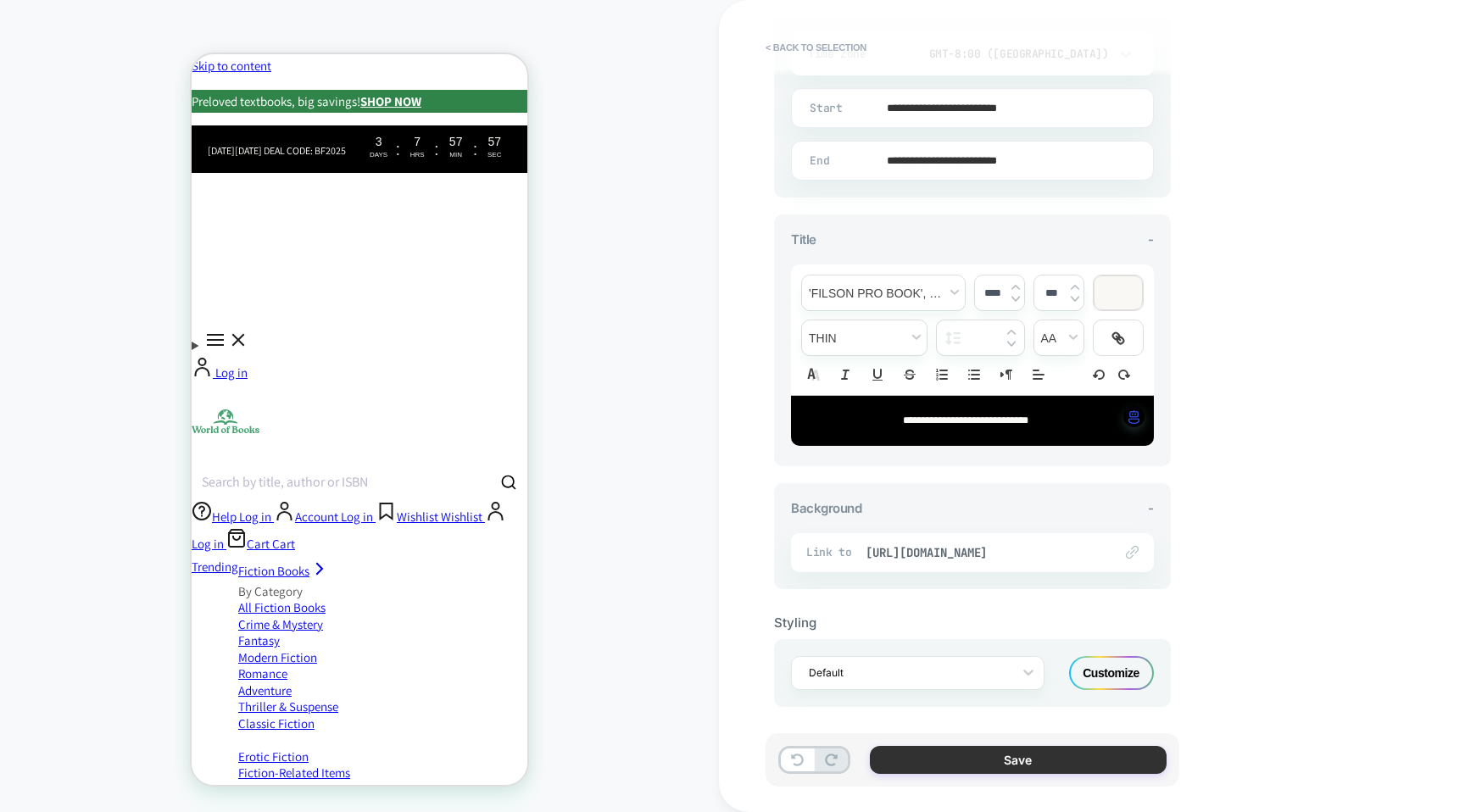
click at [946, 755] on button "Save" at bounding box center [1019, 760] width 297 height 28
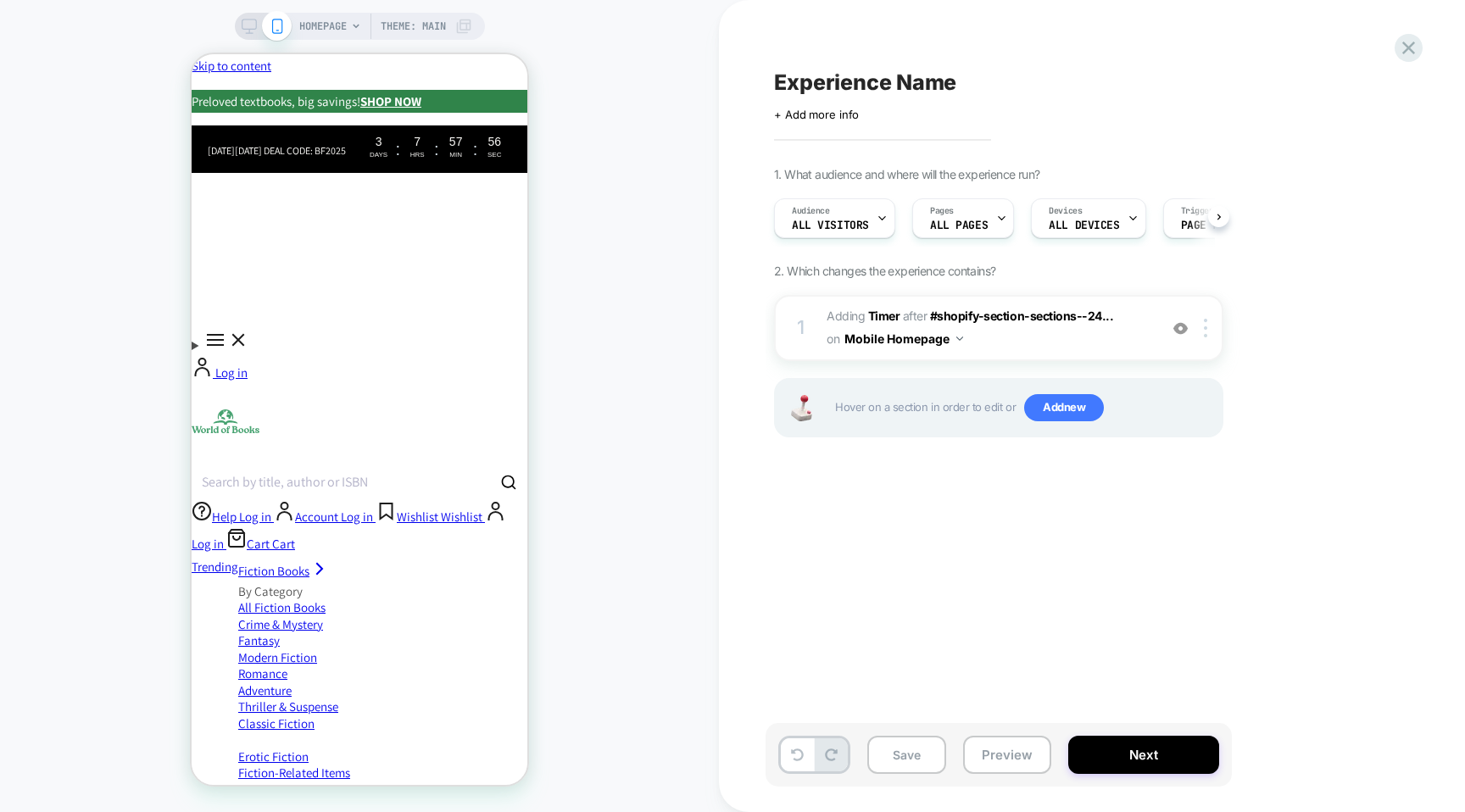
scroll to position [0, 1]
click at [323, 126] on div "Black friday Deal Code: BF2025 3 Days : 7 Hrs : 57 Min : 50 Sec" at bounding box center [359, 149] width 336 height 47
click at [1417, 52] on icon at bounding box center [1409, 47] width 23 height 23
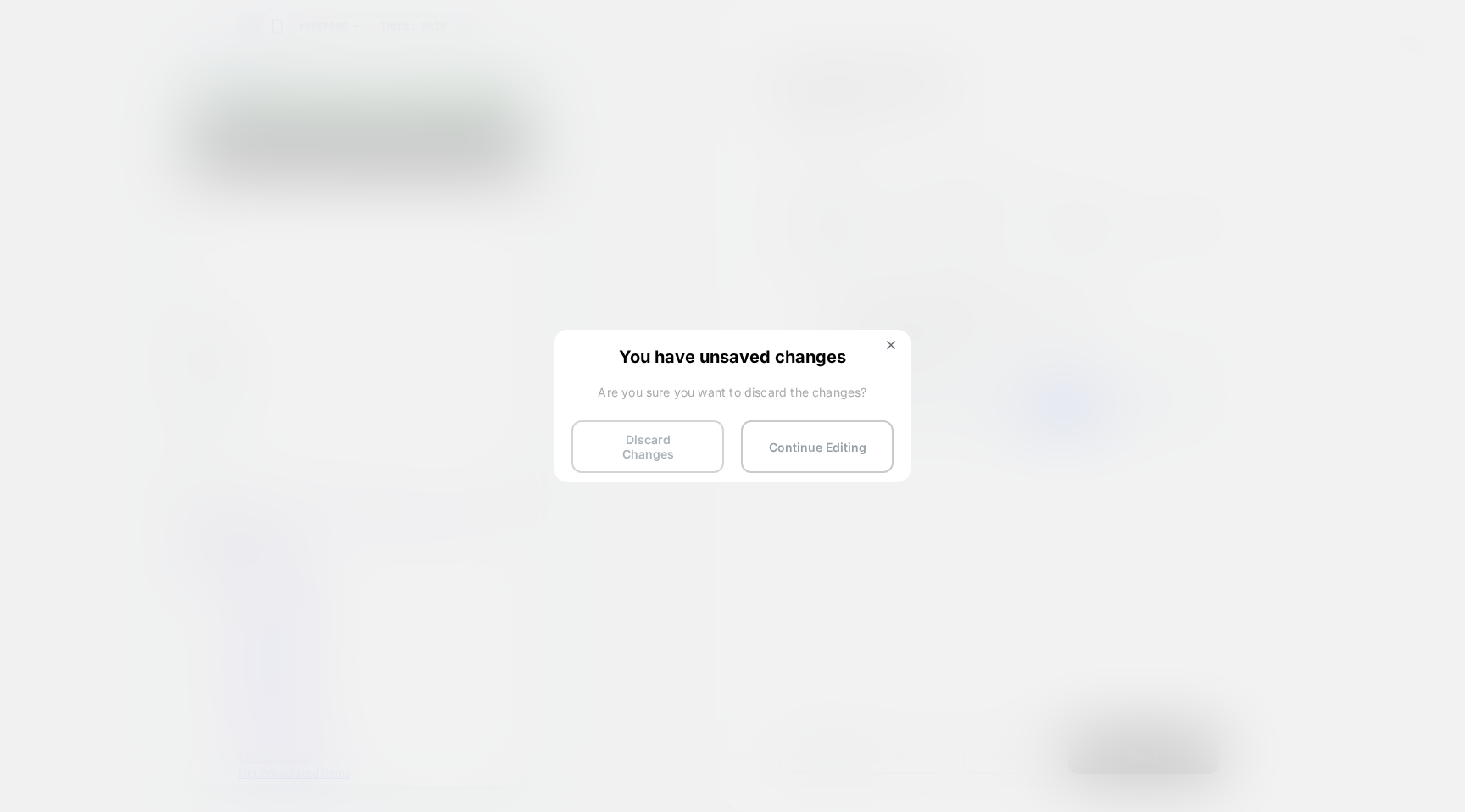
click at [657, 439] on button "Discard Changes" at bounding box center [648, 446] width 153 height 53
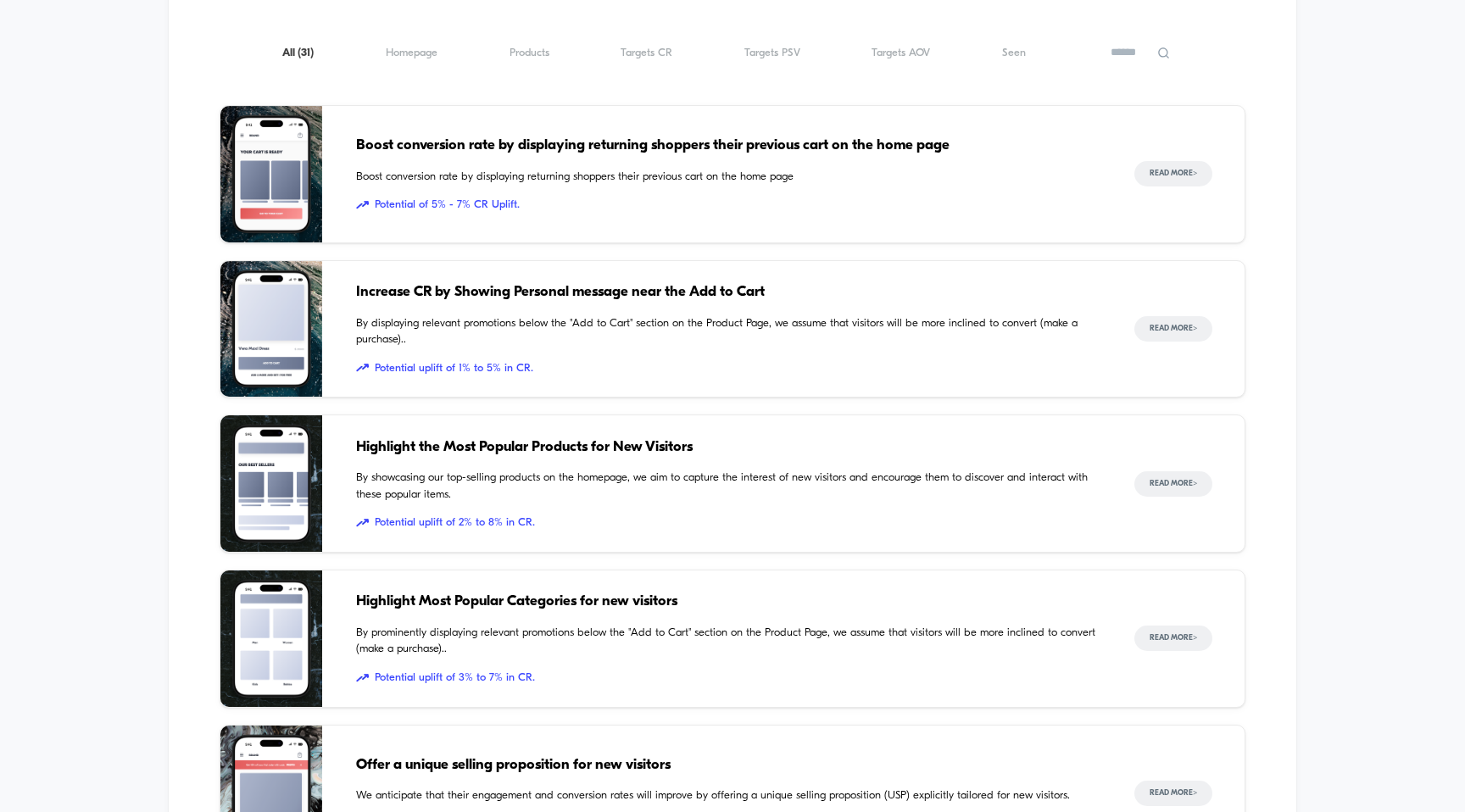
scroll to position [1692, 0]
click at [424, 43] on div "All ( 31 ) Homepage ( 31 ) Products ( 31 ) Targets CR ( 31 ) Targets PSV ( 31 )…" at bounding box center [733, 53] width 1026 height 20
click at [412, 47] on span "Homepage ( 31 )" at bounding box center [411, 54] width 52 height 12
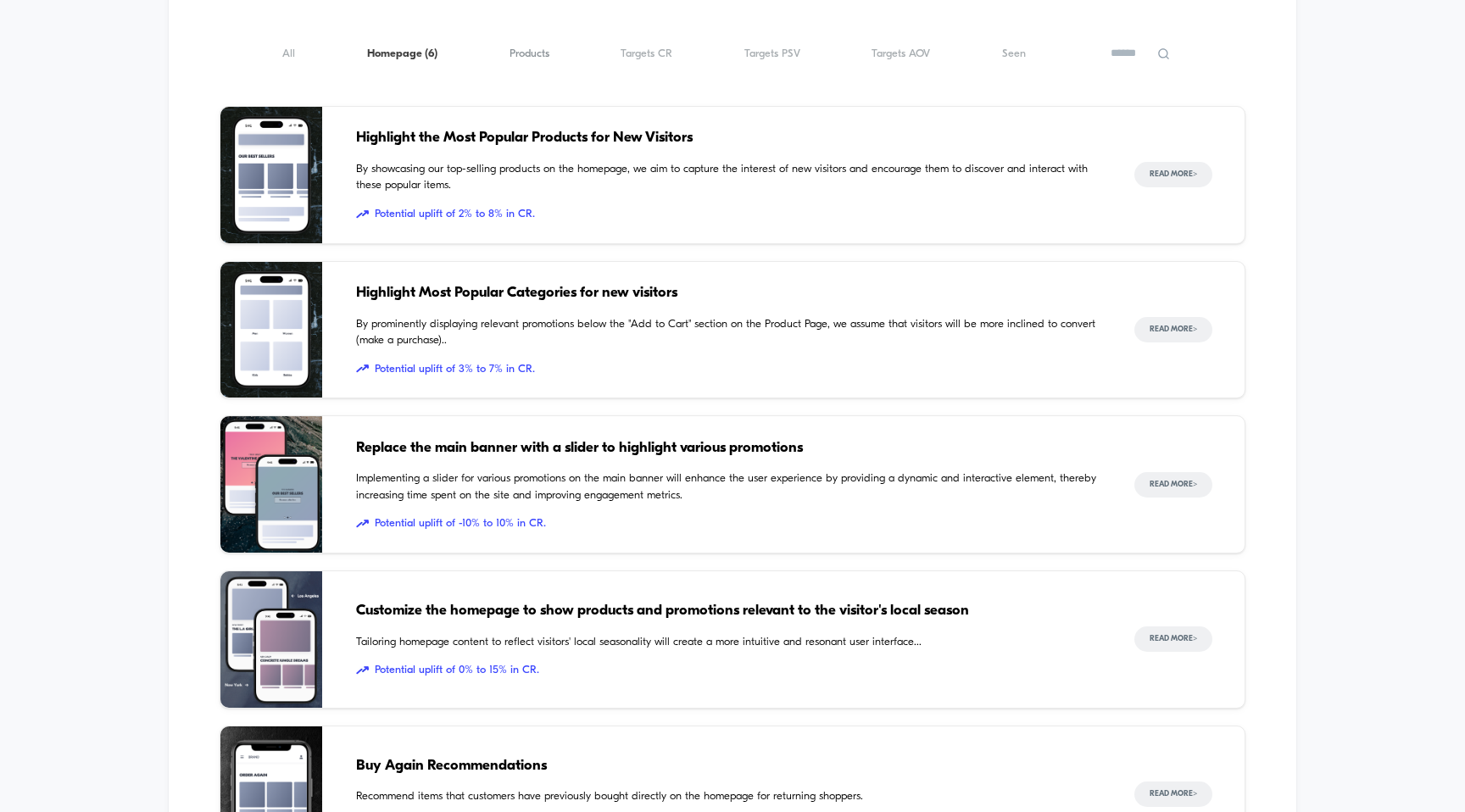
click at [538, 47] on span "Products ( 6 )" at bounding box center [529, 54] width 40 height 12
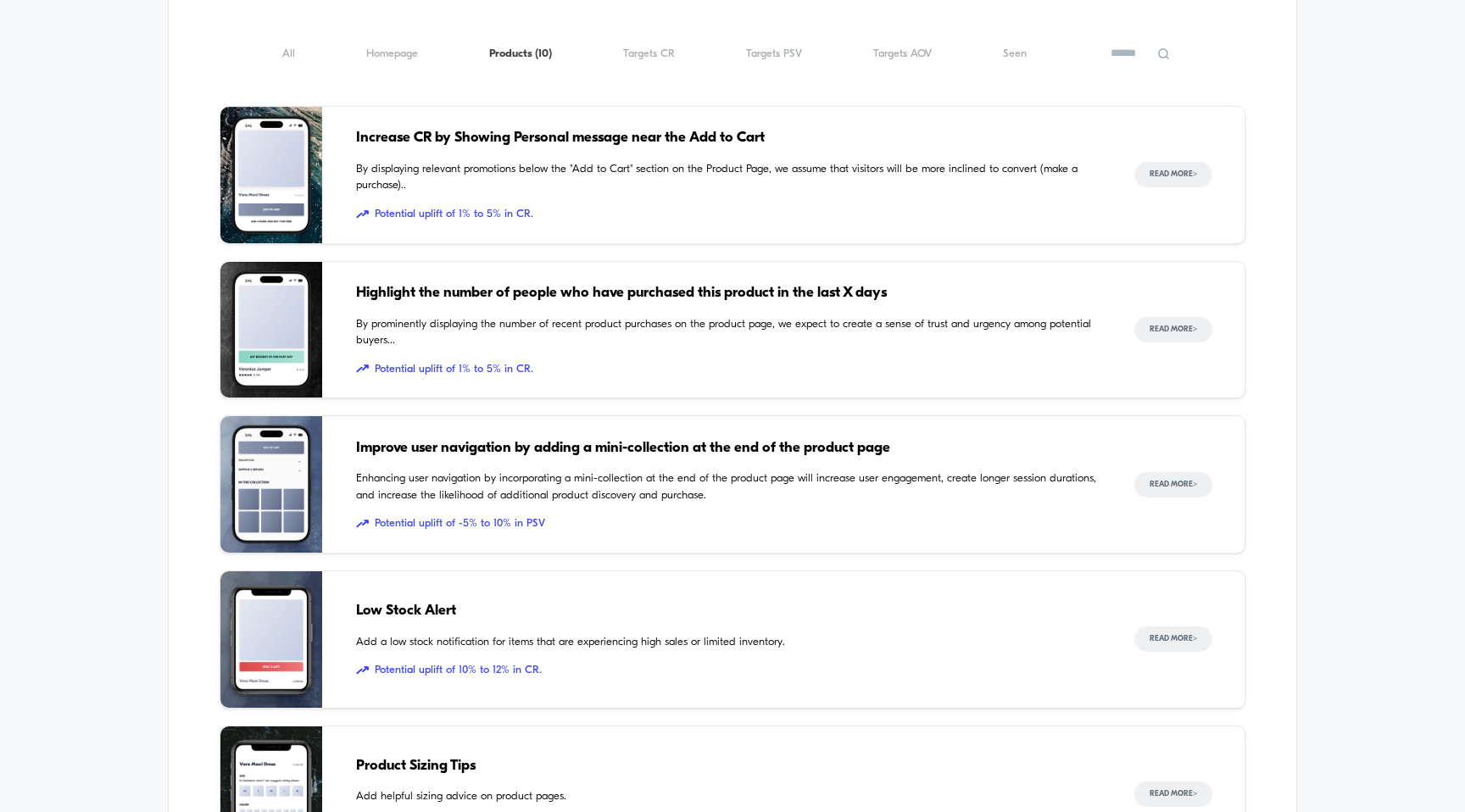
click at [676, 43] on div "All ( 10 ) Homepage ( 10 ) Products ( 10 ) Targets CR ( 10 ) Targets PSV ( 10 )…" at bounding box center [733, 53] width 1026 height 20
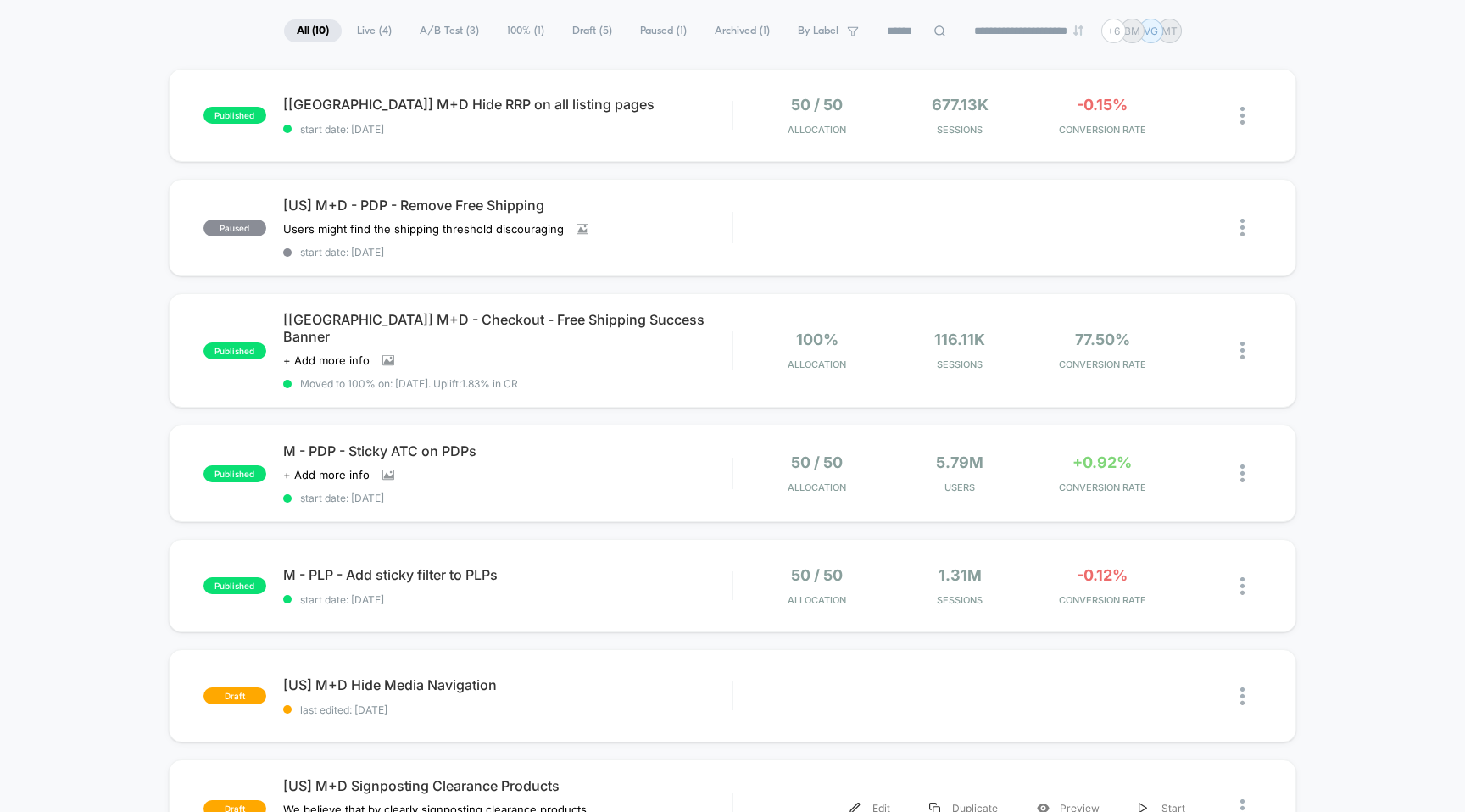
scroll to position [0, 0]
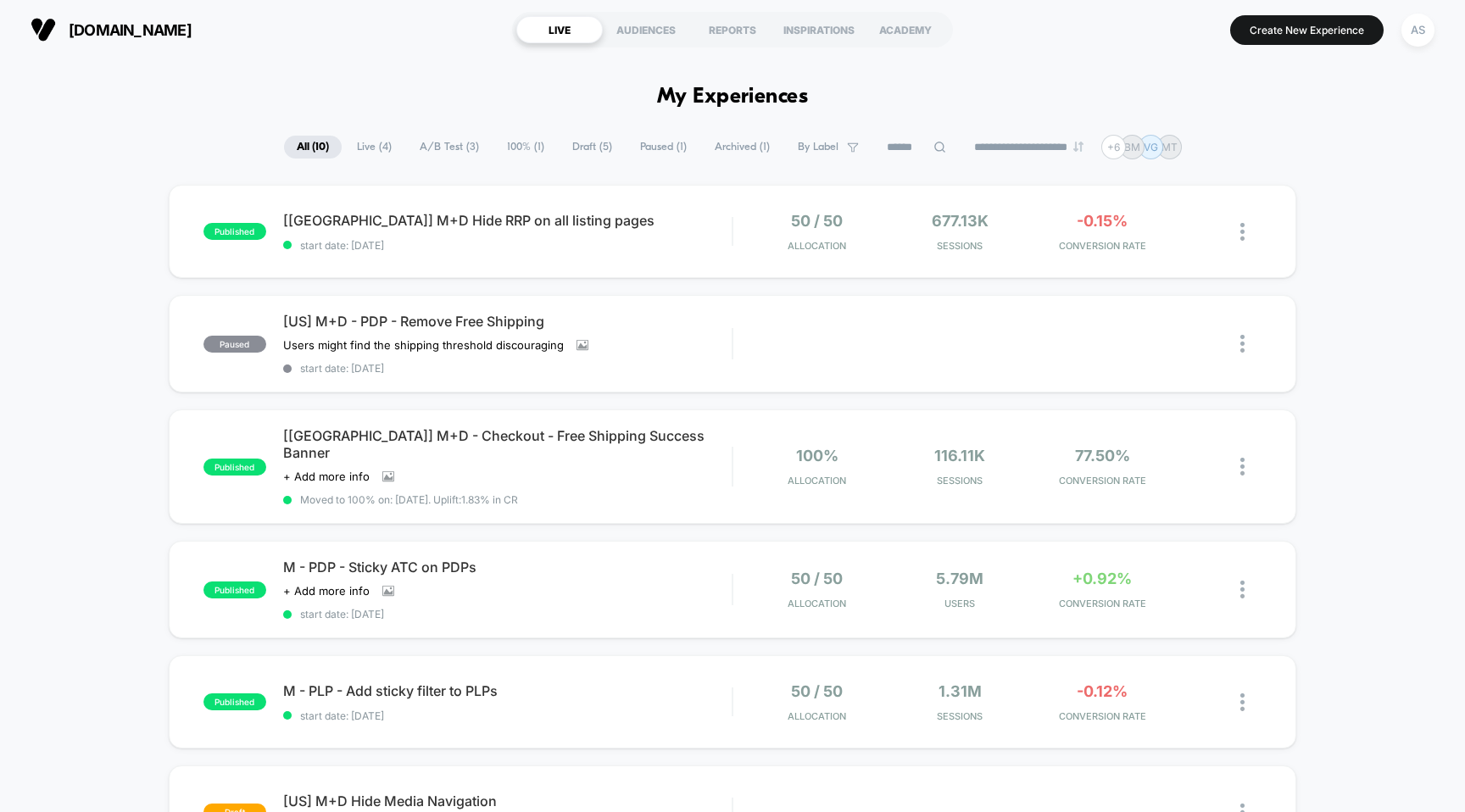
click at [1369, 198] on div "published [UK] M+D Hide RRP on all listing pages start date: 17/09/2025 50 / 50…" at bounding box center [732, 790] width 1465 height 1212
click at [170, 30] on span "[DOMAIN_NAME]" at bounding box center [130, 30] width 123 height 18
click at [1284, 30] on button "Create New Experience" at bounding box center [1307, 30] width 154 height 30
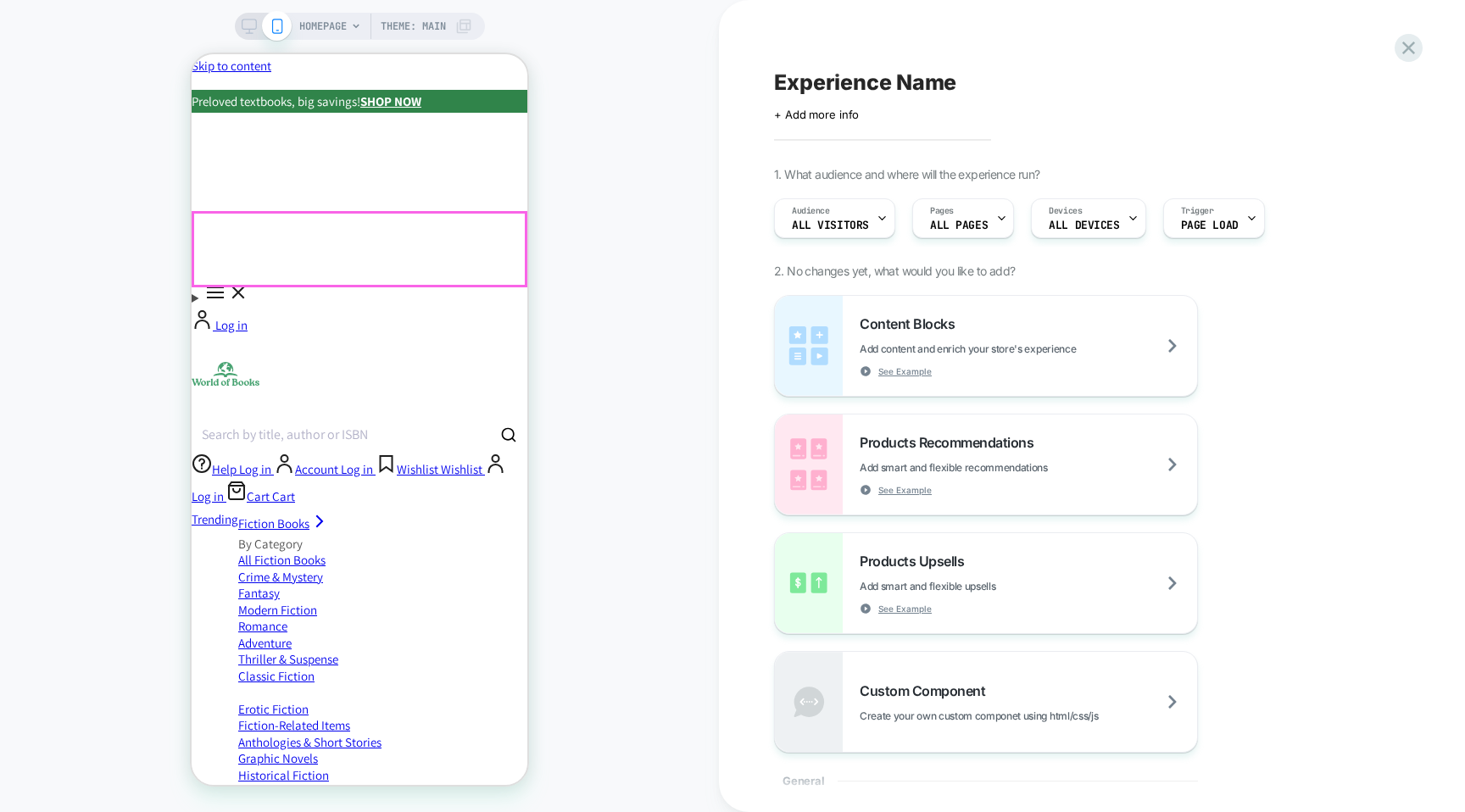
click at [1409, 49] on icon at bounding box center [1409, 47] width 23 height 23
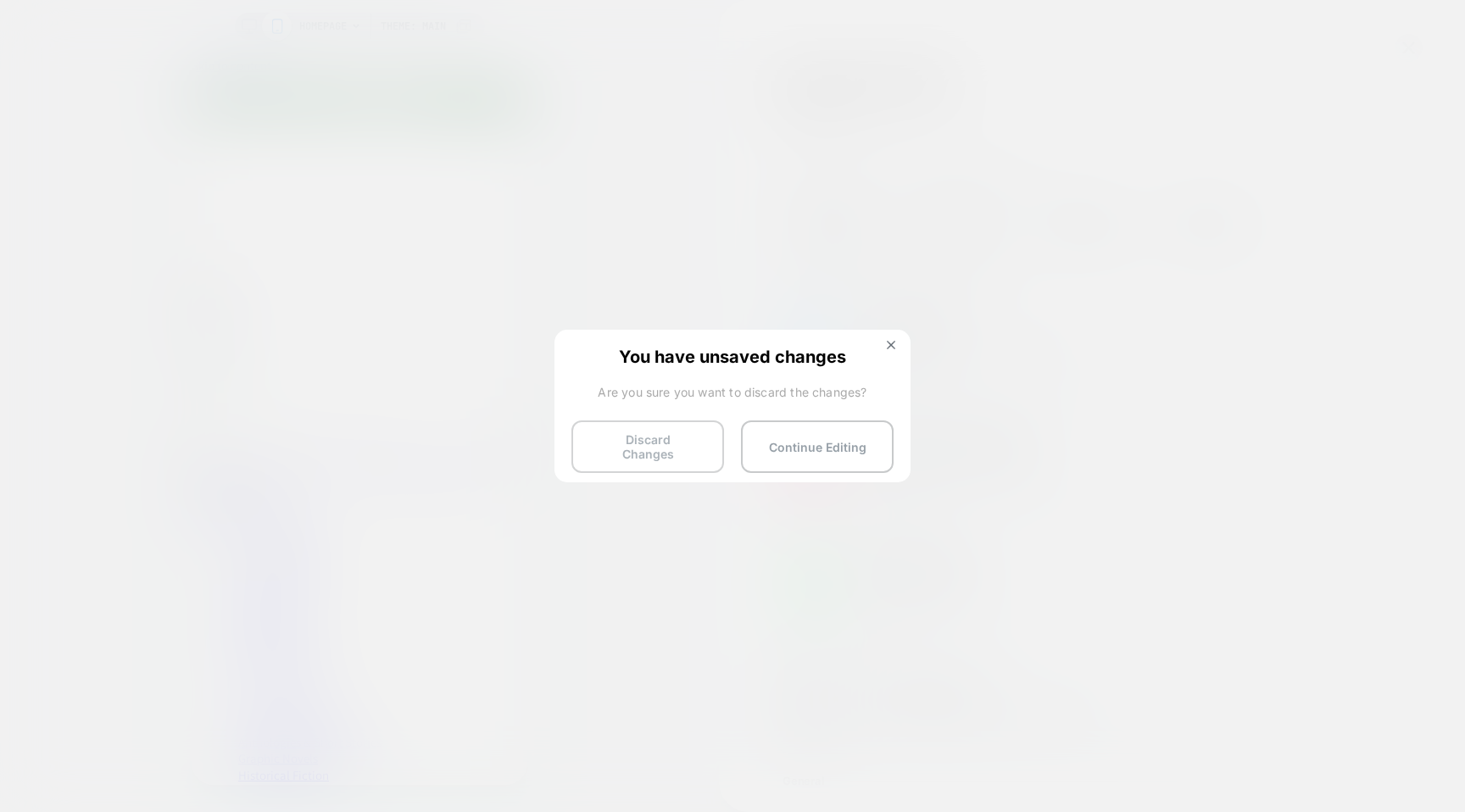
click at [675, 431] on button "Discard Changes" at bounding box center [648, 446] width 153 height 53
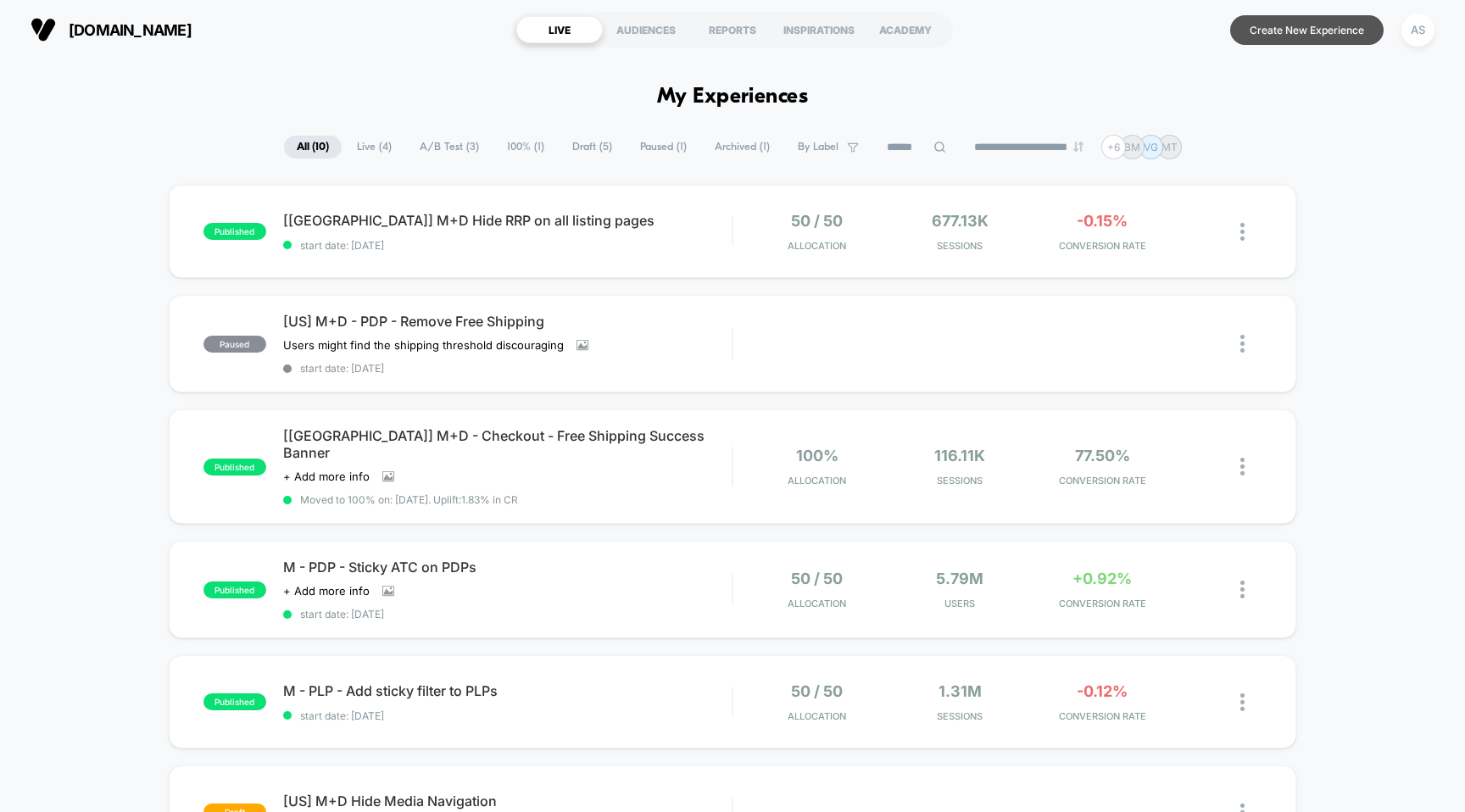
click at [1319, 30] on button "Create New Experience" at bounding box center [1307, 30] width 154 height 30
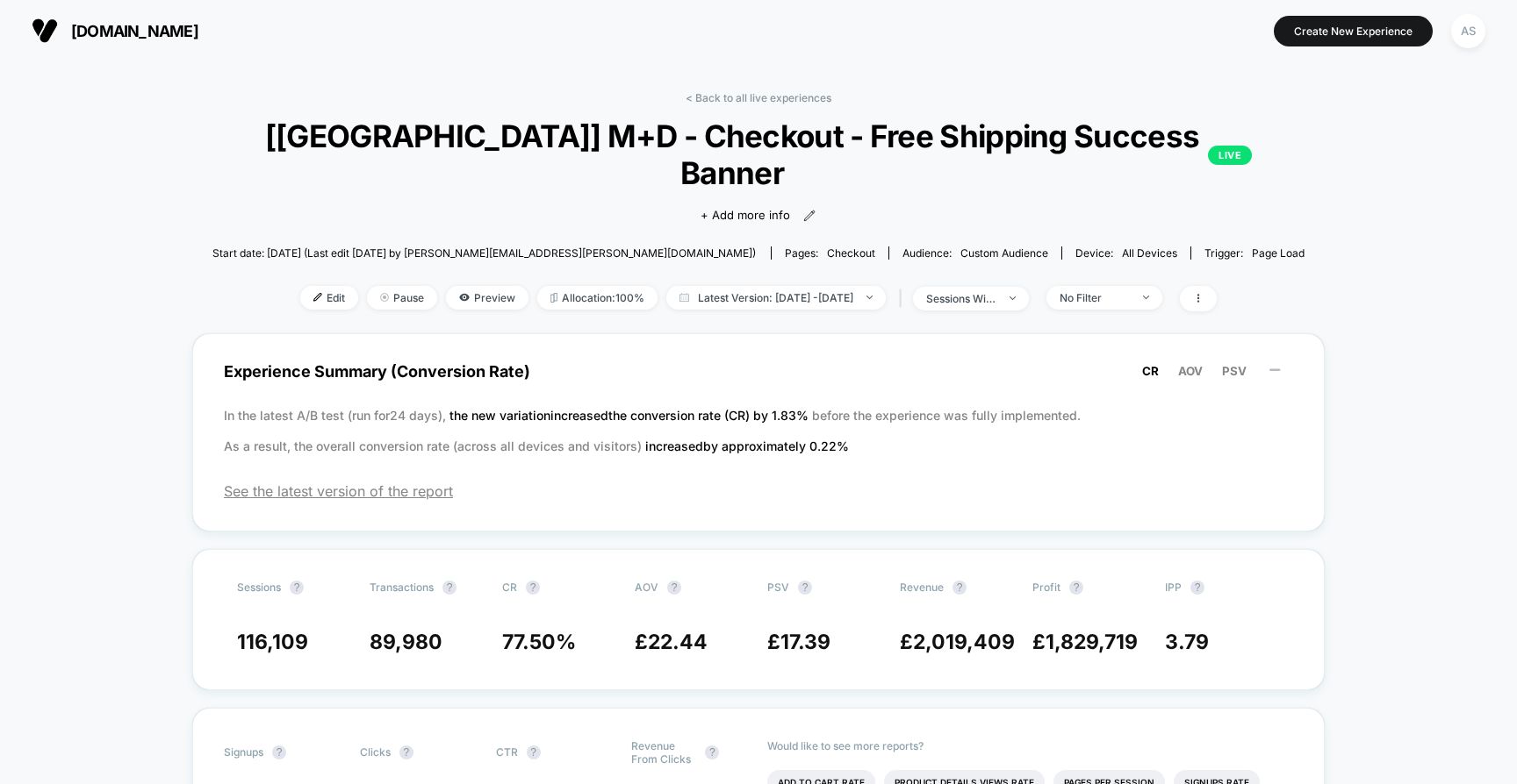
click at [198, 22] on span "[DOMAIN_NAME]" at bounding box center [135, 31] width 127 height 18
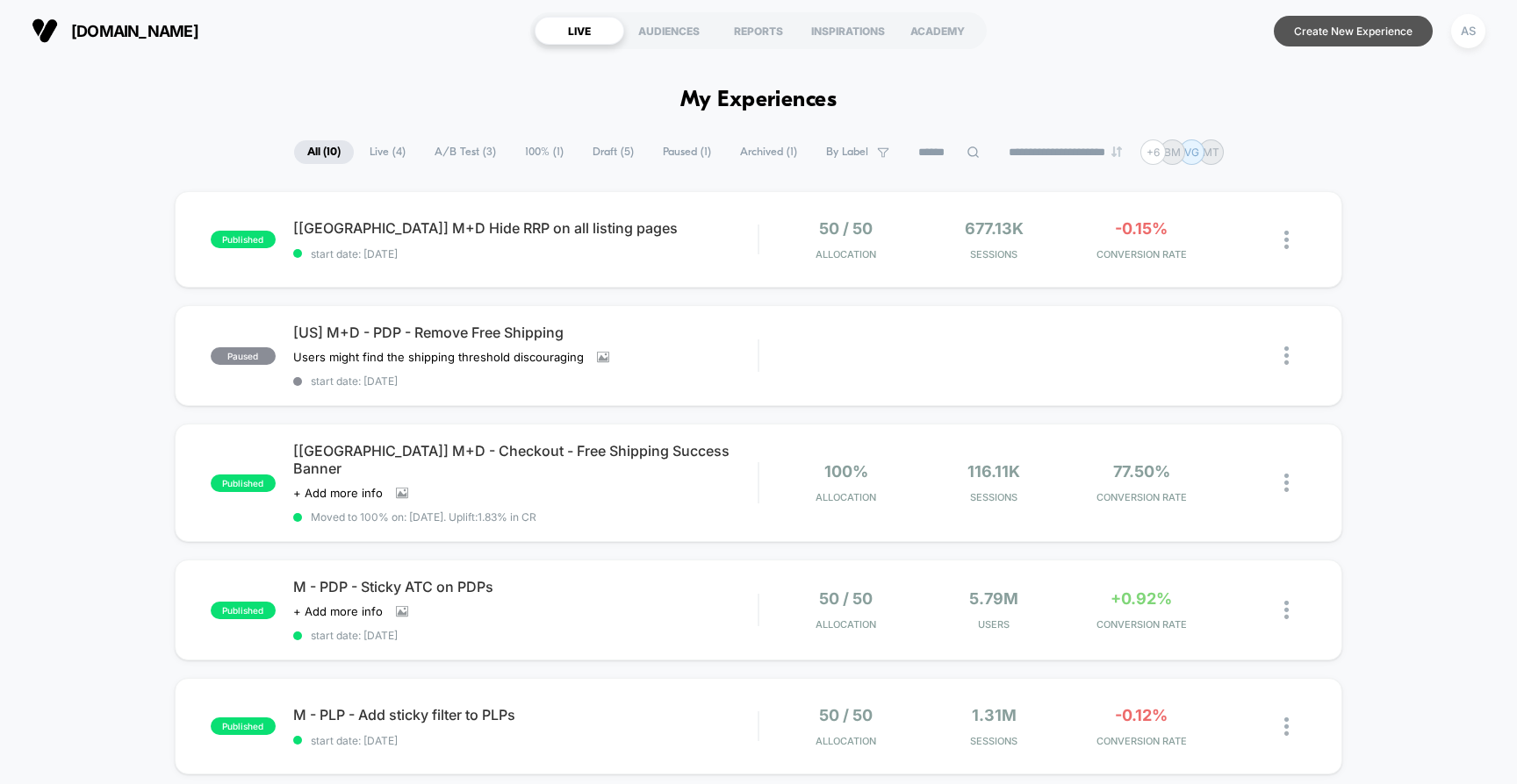
click at [1336, 23] on button "Create New Experience" at bounding box center [1353, 31] width 159 height 31
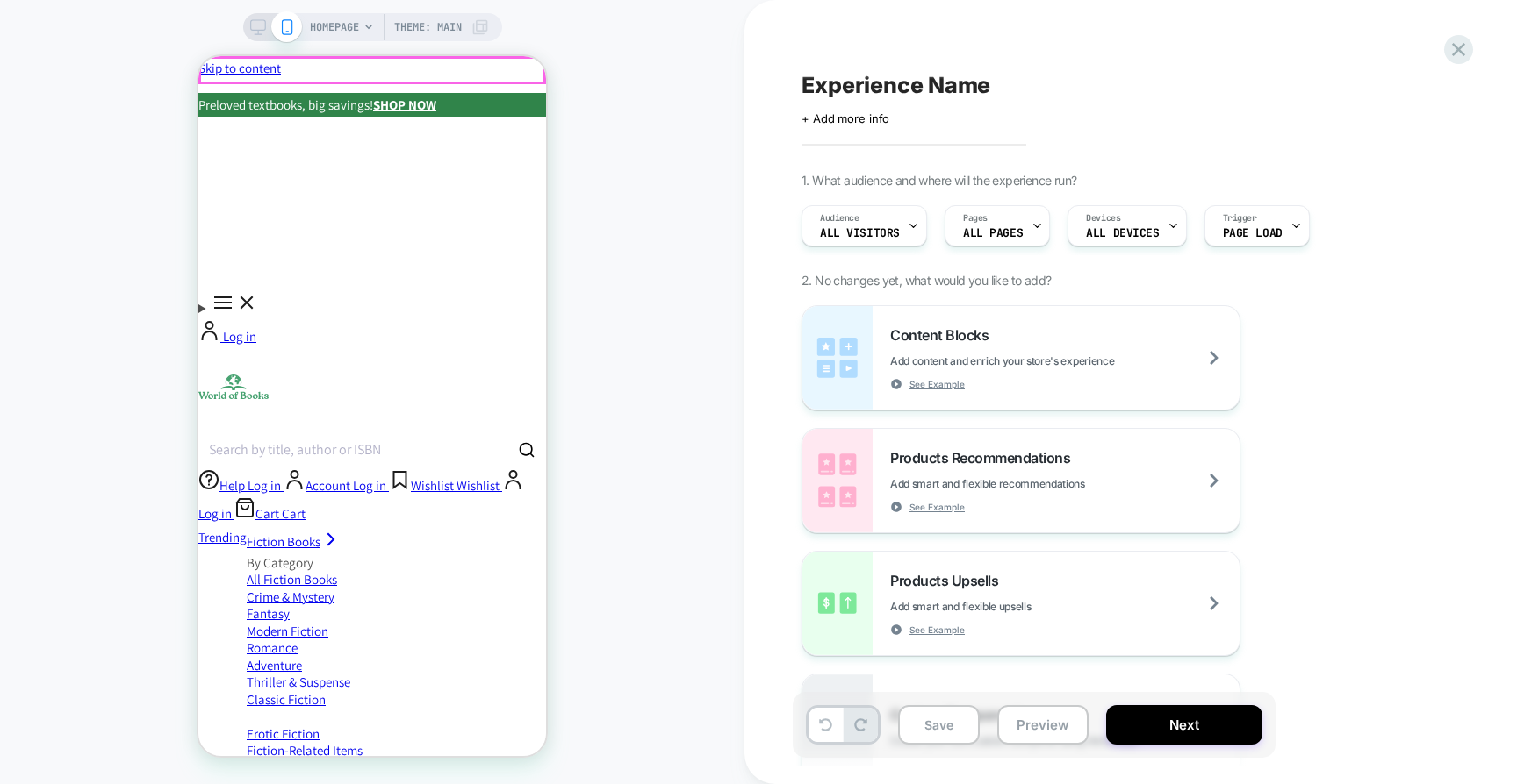
click at [506, 93] on p "Preloved textbooks, big savings! SHOP NOW" at bounding box center [372, 105] width 348 height 24
click at [533, 81] on div at bounding box center [372, 70] width 344 height 25
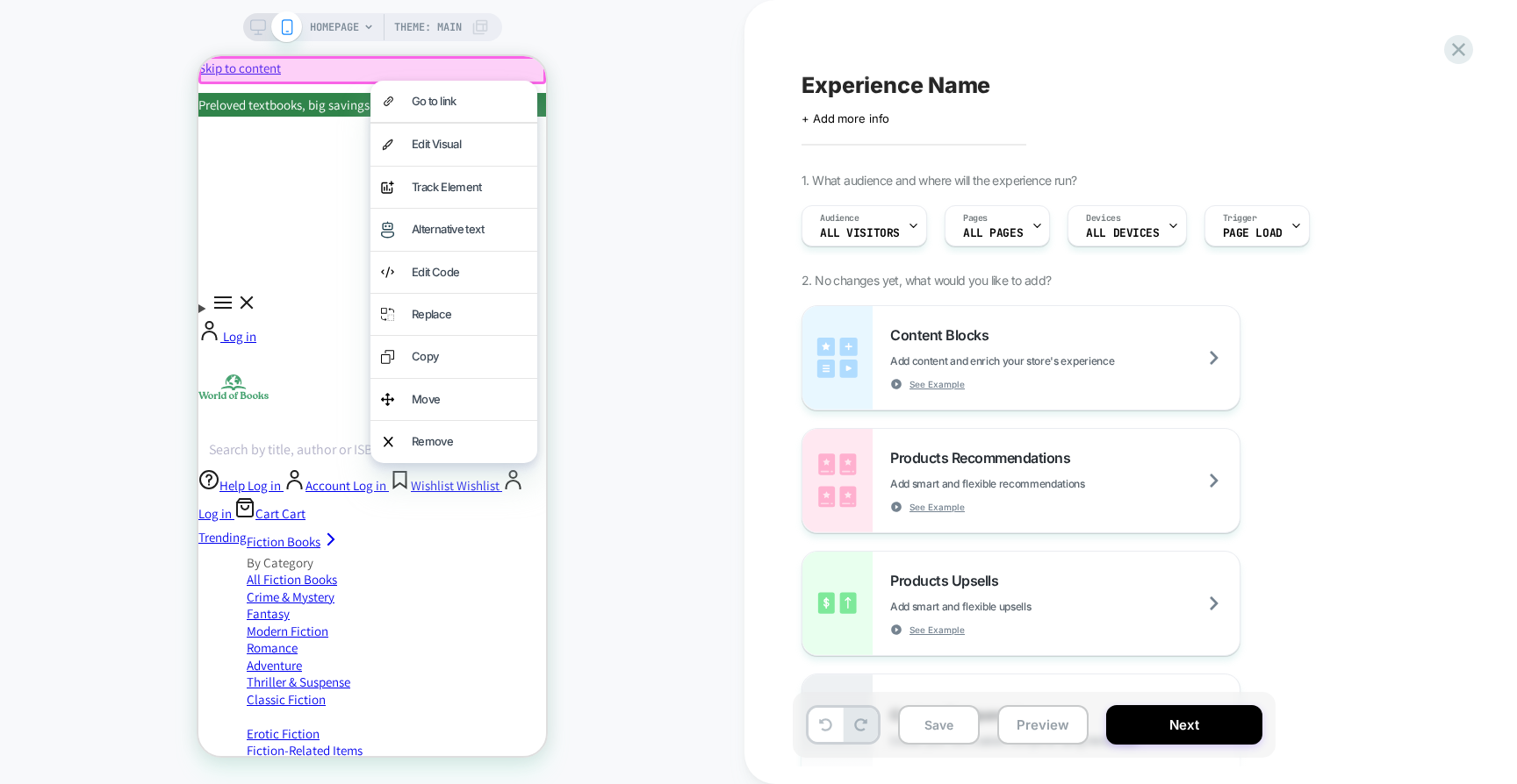
click at [296, 78] on div at bounding box center [372, 70] width 348 height 28
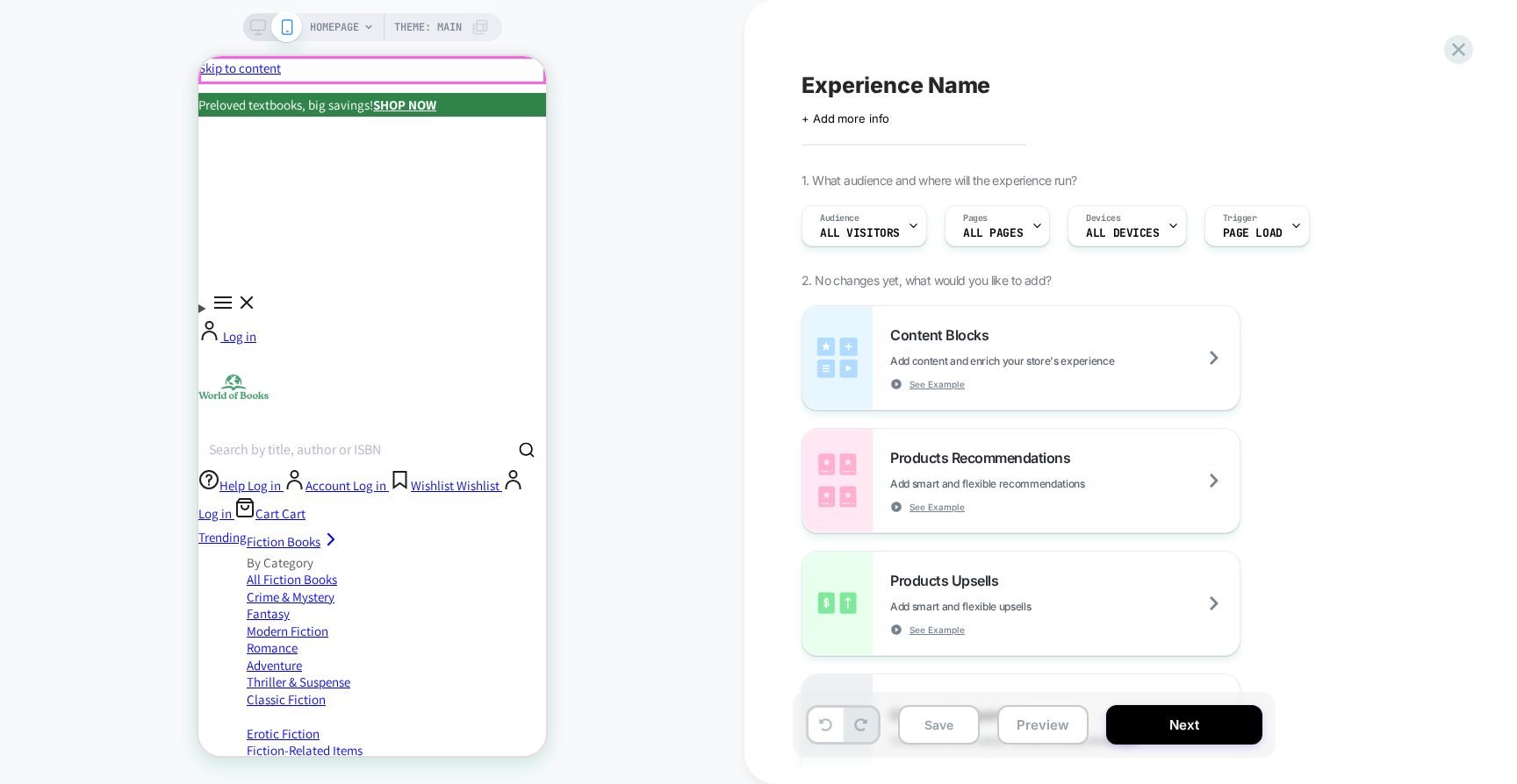
click at [231, 93] on div "Preloved textbooks, big savings! SHOP NOW" at bounding box center [372, 105] width 348 height 24
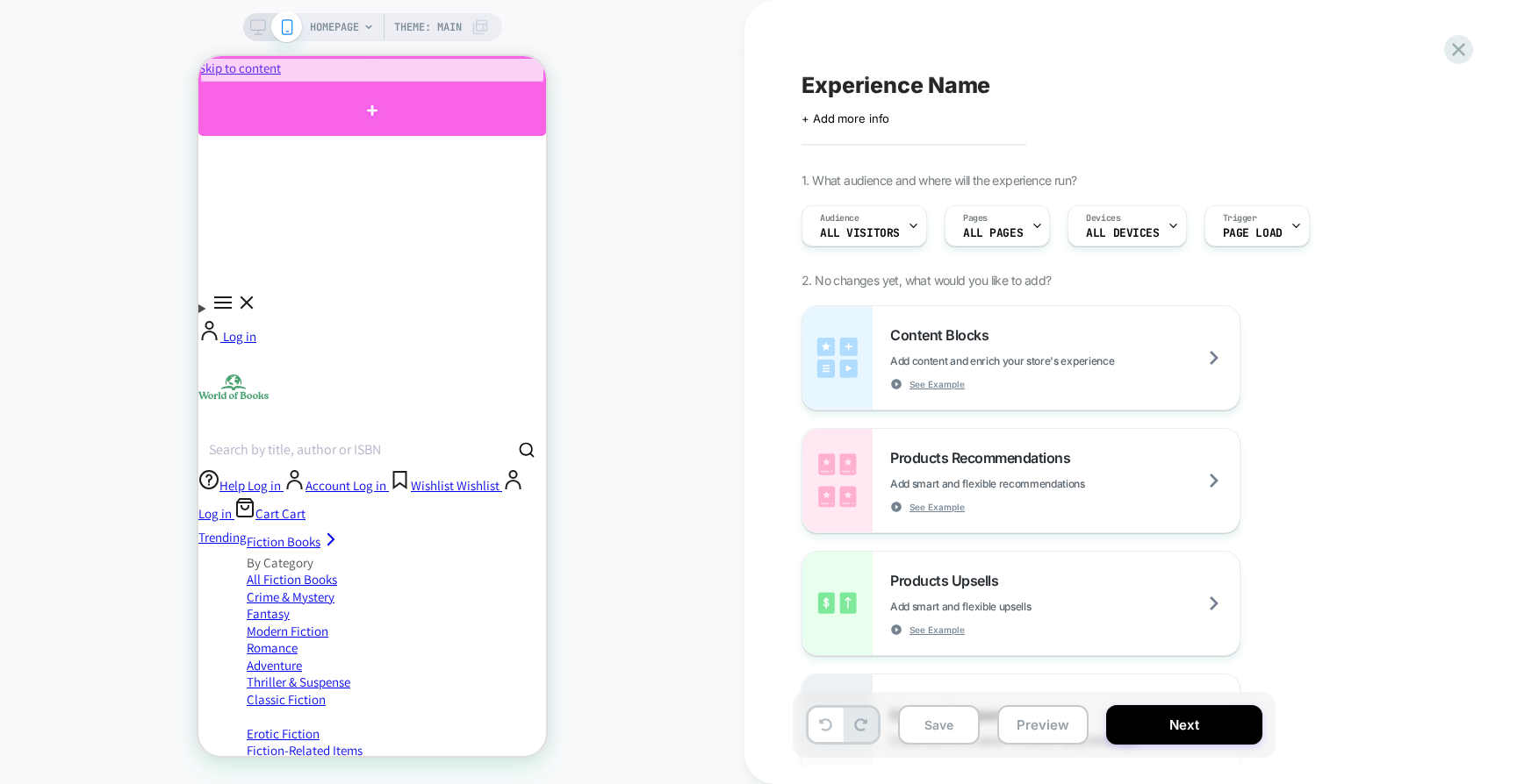
click at [256, 100] on div at bounding box center [372, 110] width 348 height 52
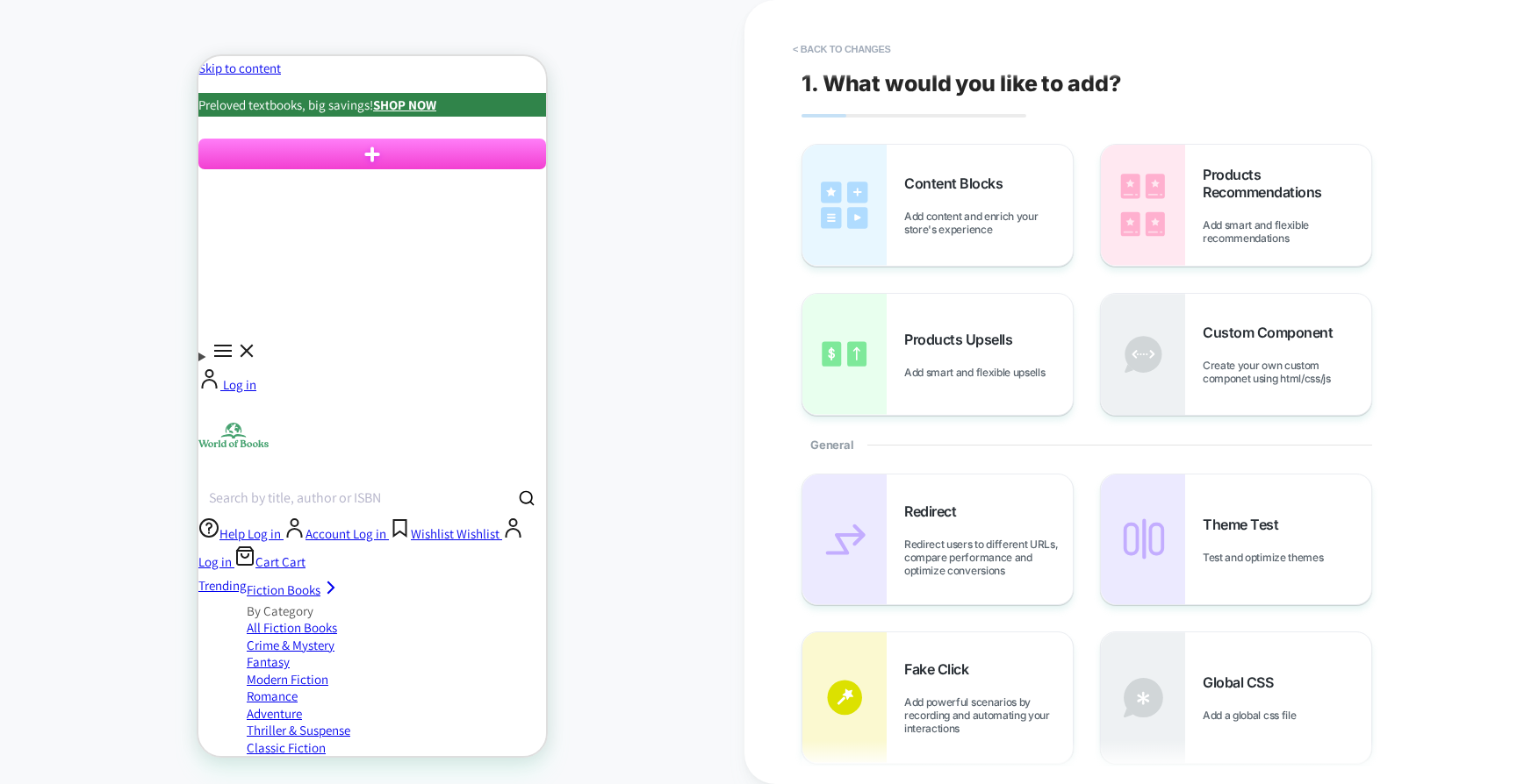
click at [900, 341] on div "Products Upsells Add smart and flexible upsells" at bounding box center [937, 354] width 270 height 121
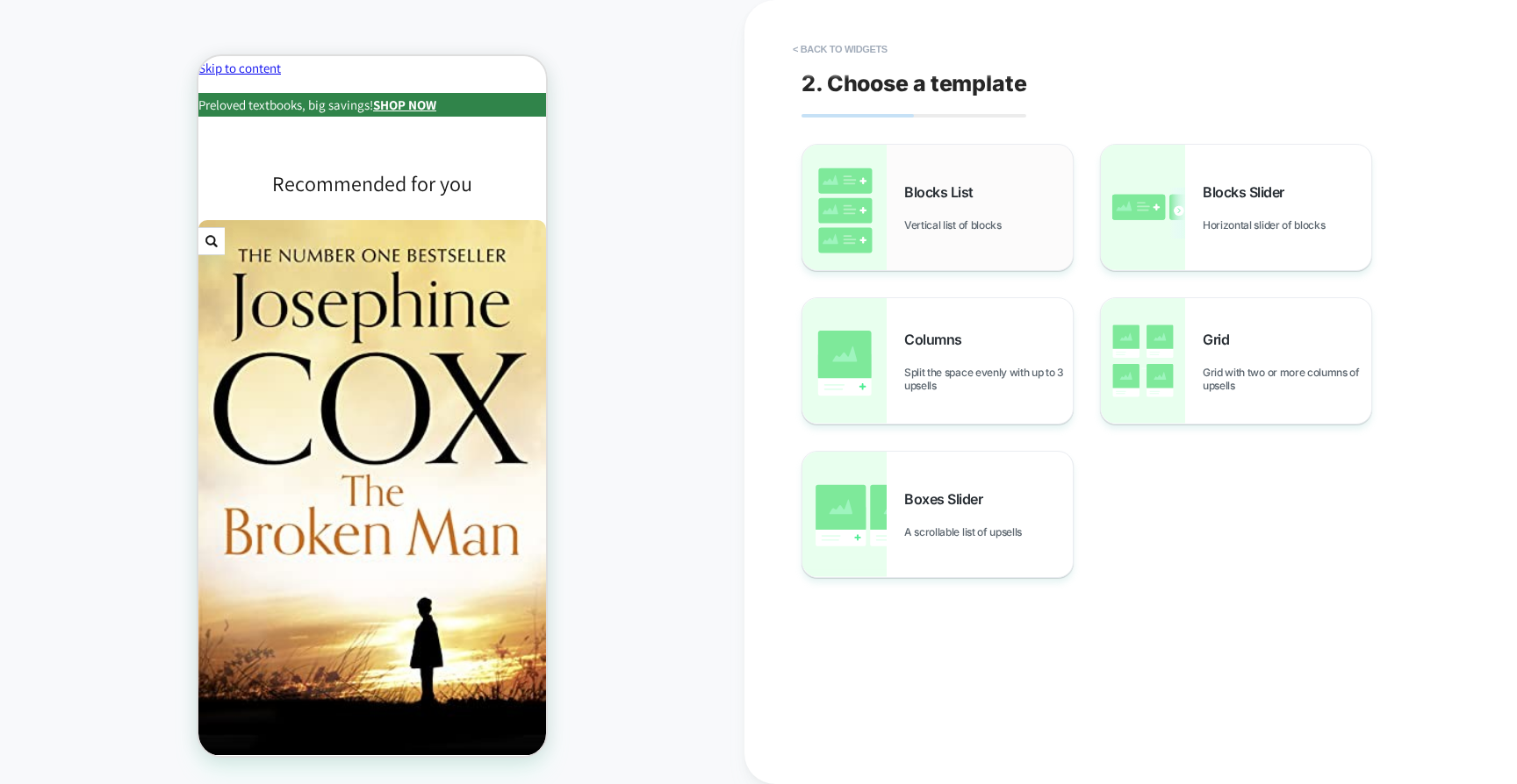
scroll to position [55, 0]
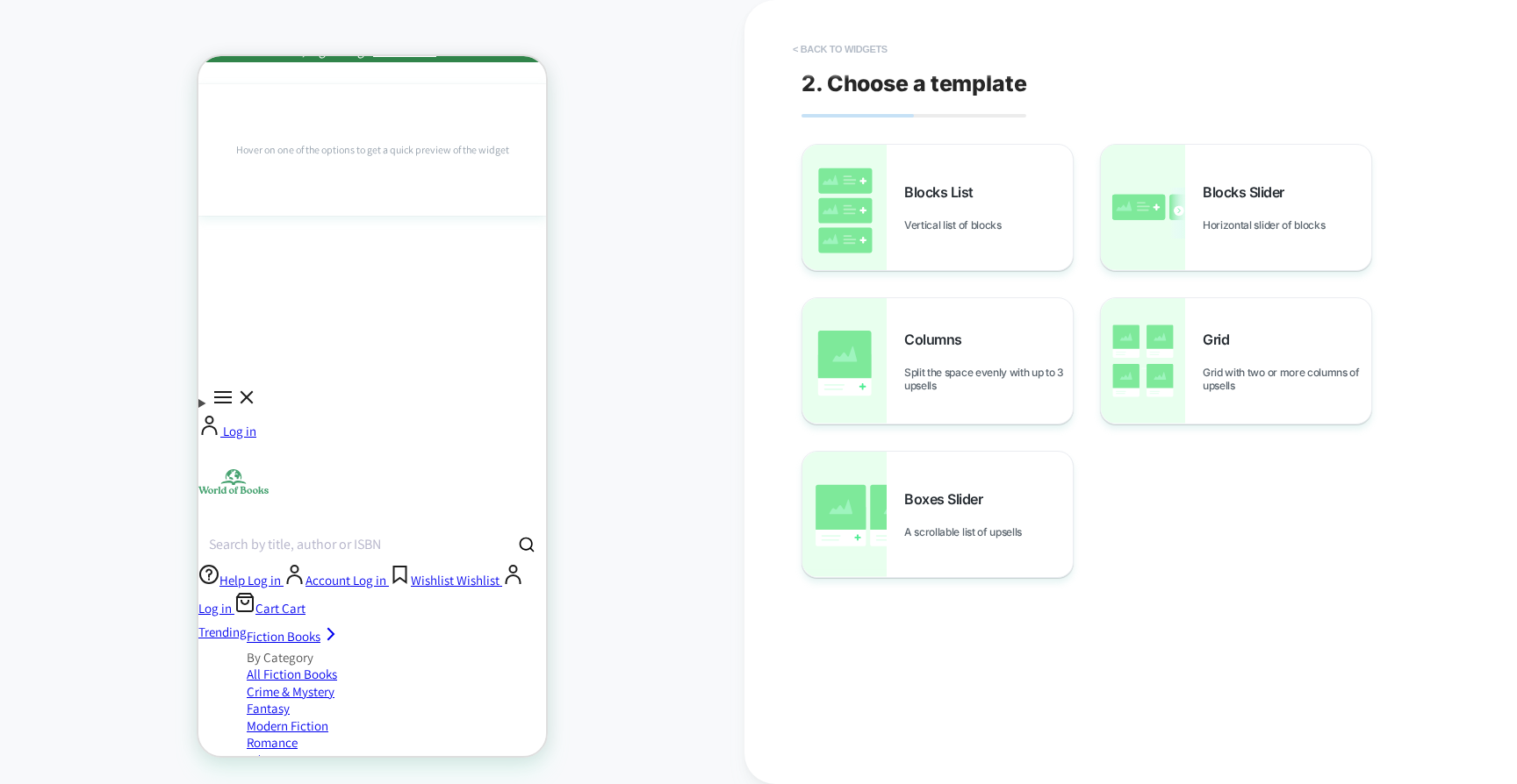
click at [815, 59] on button "< Back to widgets" at bounding box center [839, 49] width 112 height 28
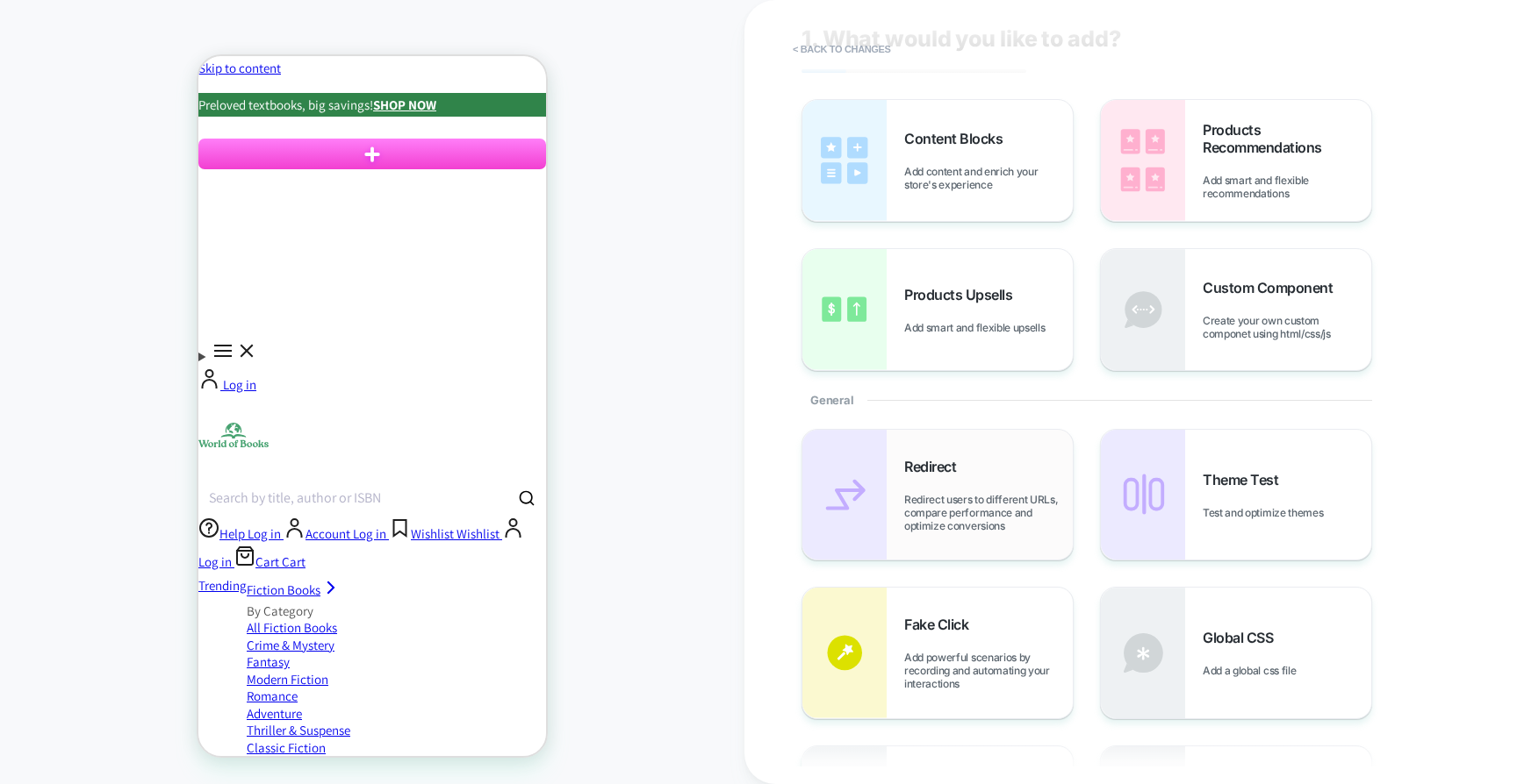
scroll to position [0, 0]
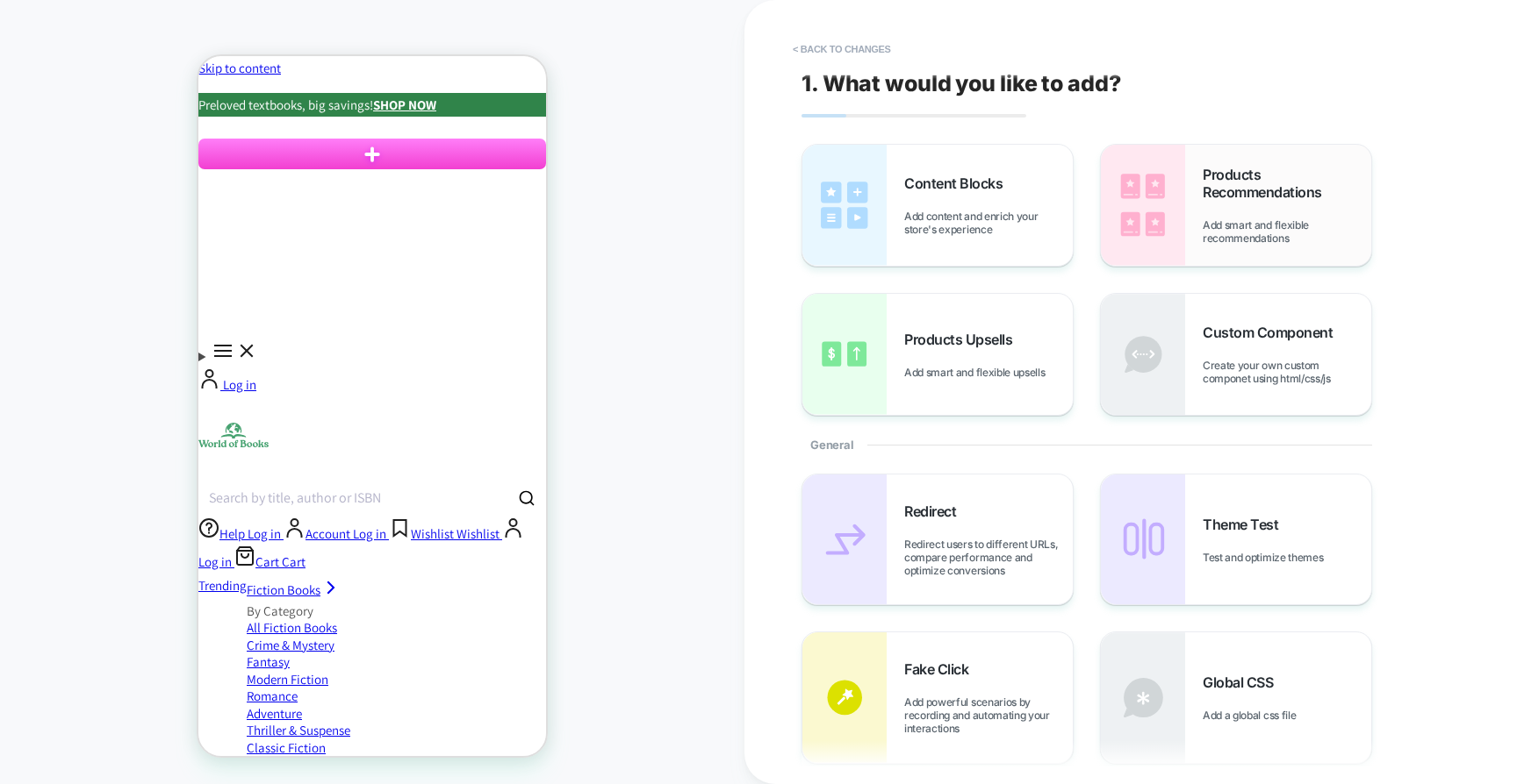
click at [1178, 196] on img at bounding box center [1143, 205] width 85 height 121
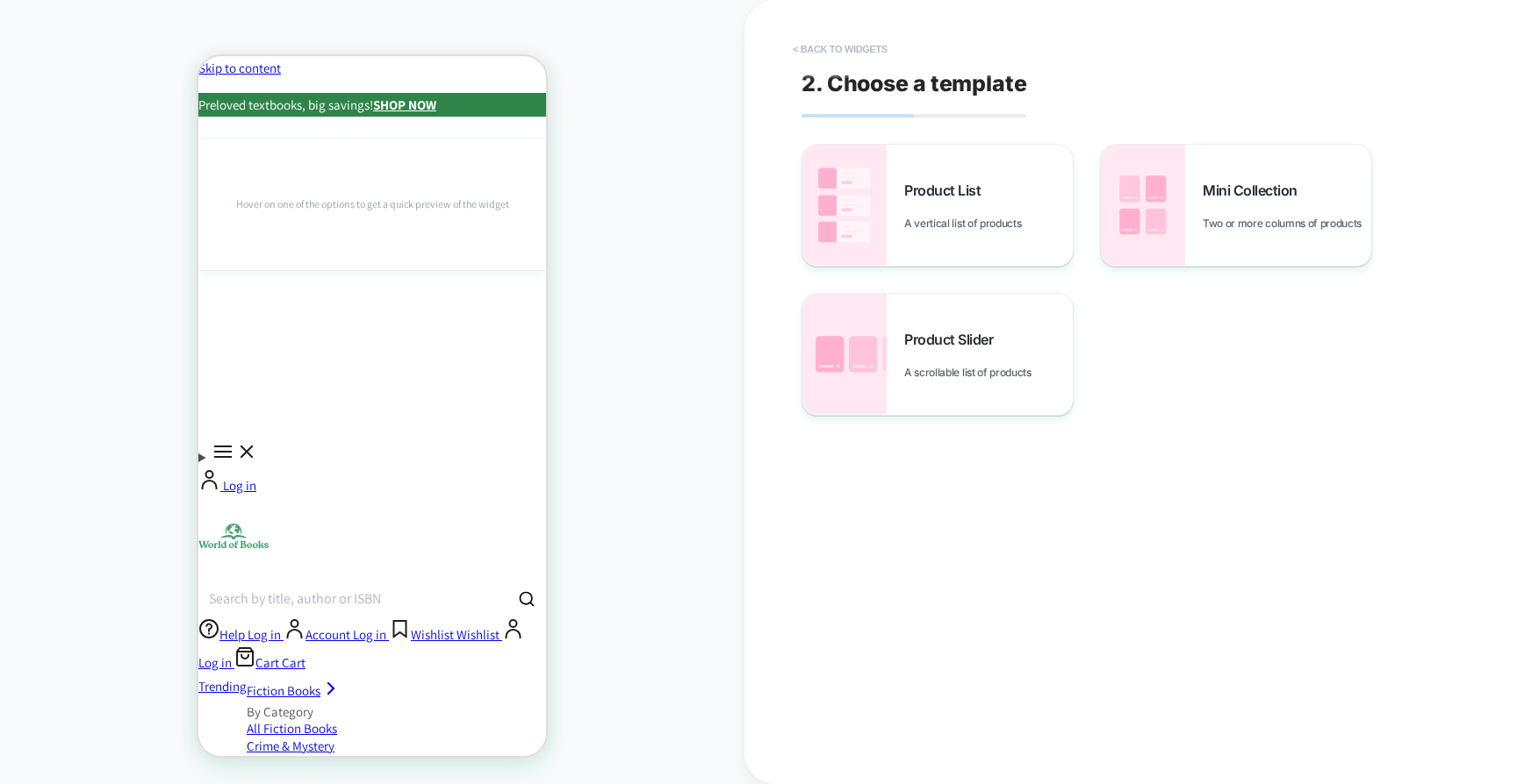
click at [836, 51] on button "< Back to widgets" at bounding box center [839, 49] width 112 height 28
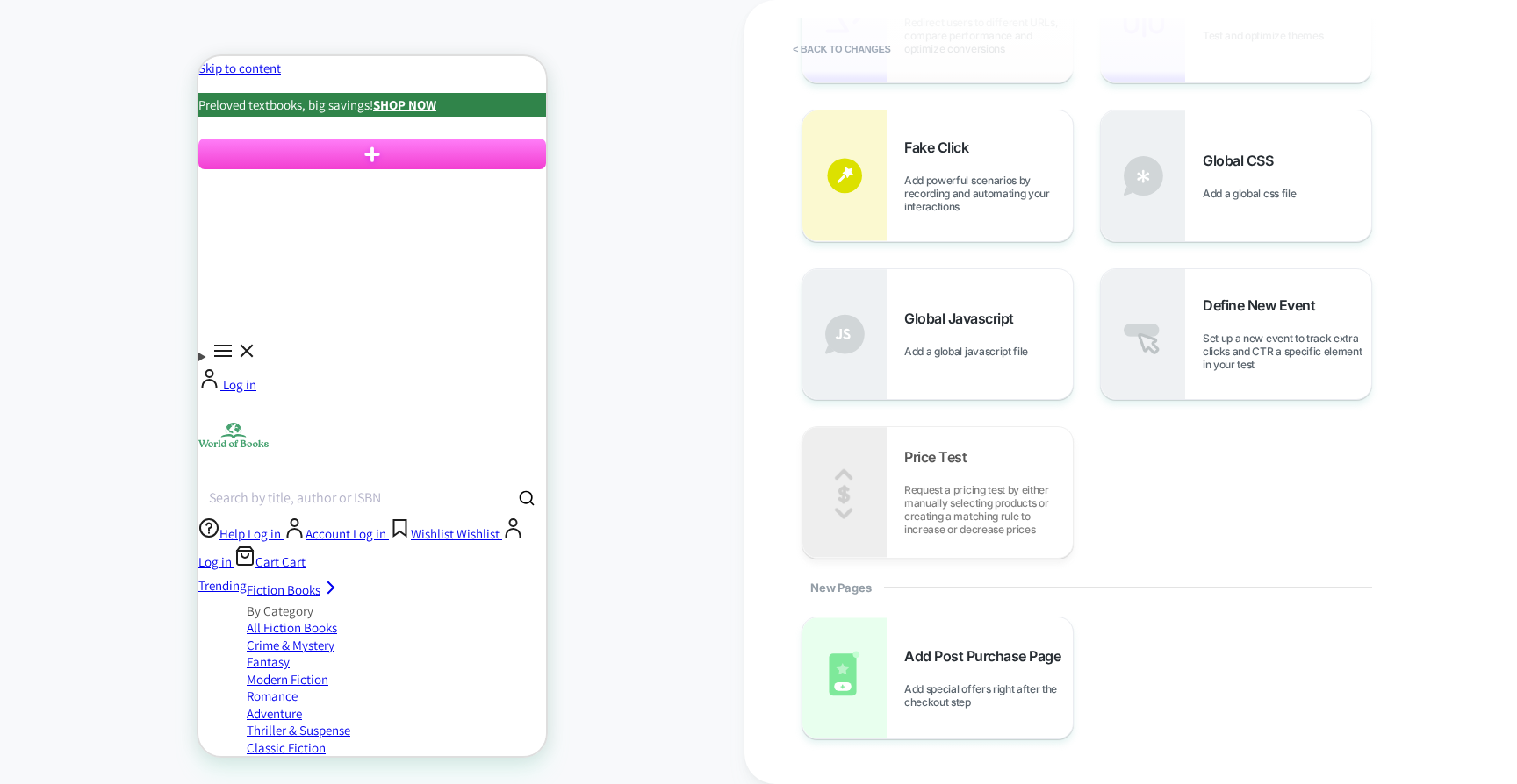
scroll to position [531, 0]
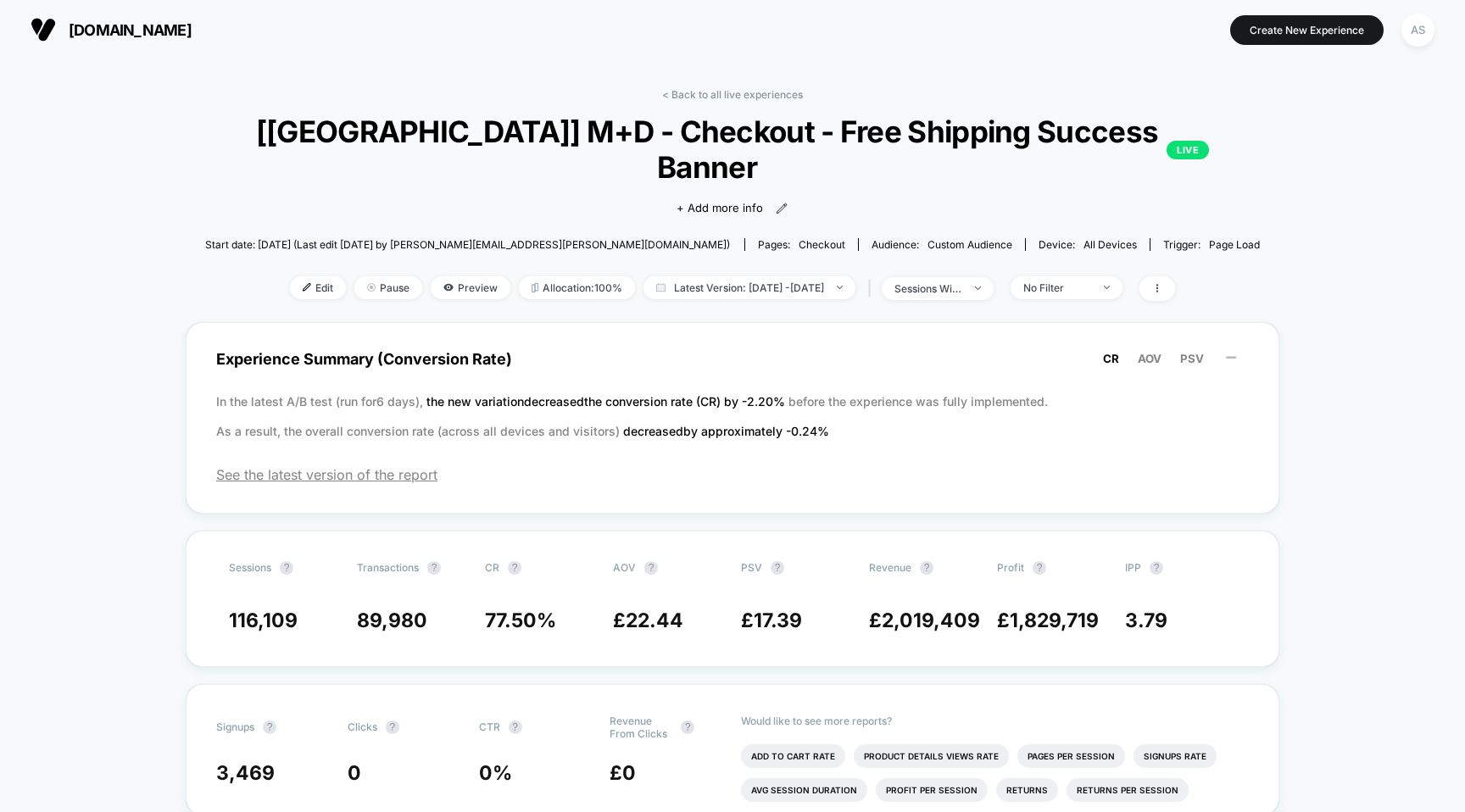
click at [107, 36] on span "[DOMAIN_NAME]" at bounding box center [130, 30] width 123 height 18
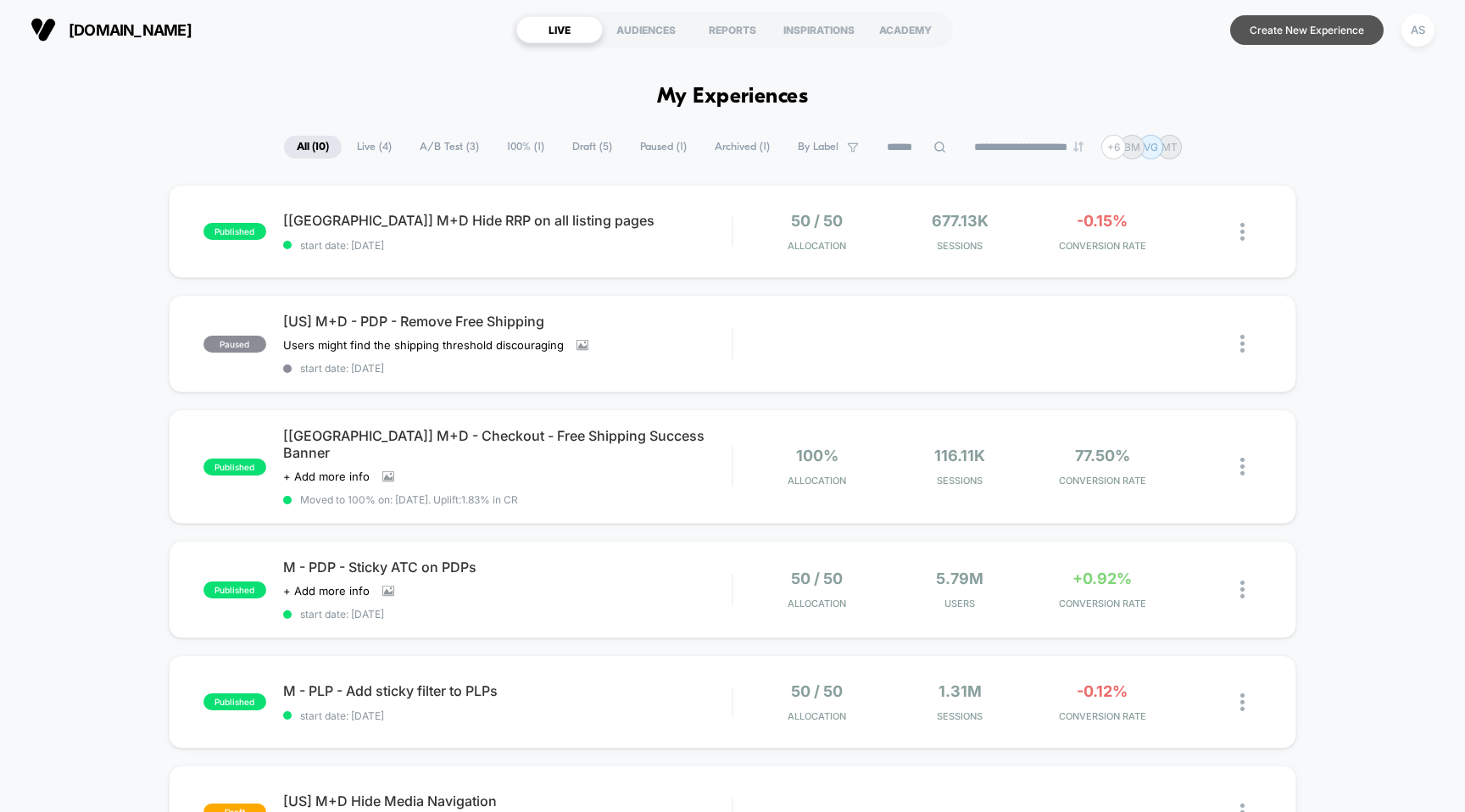
click at [1312, 33] on button "Create New Experience" at bounding box center [1307, 30] width 154 height 30
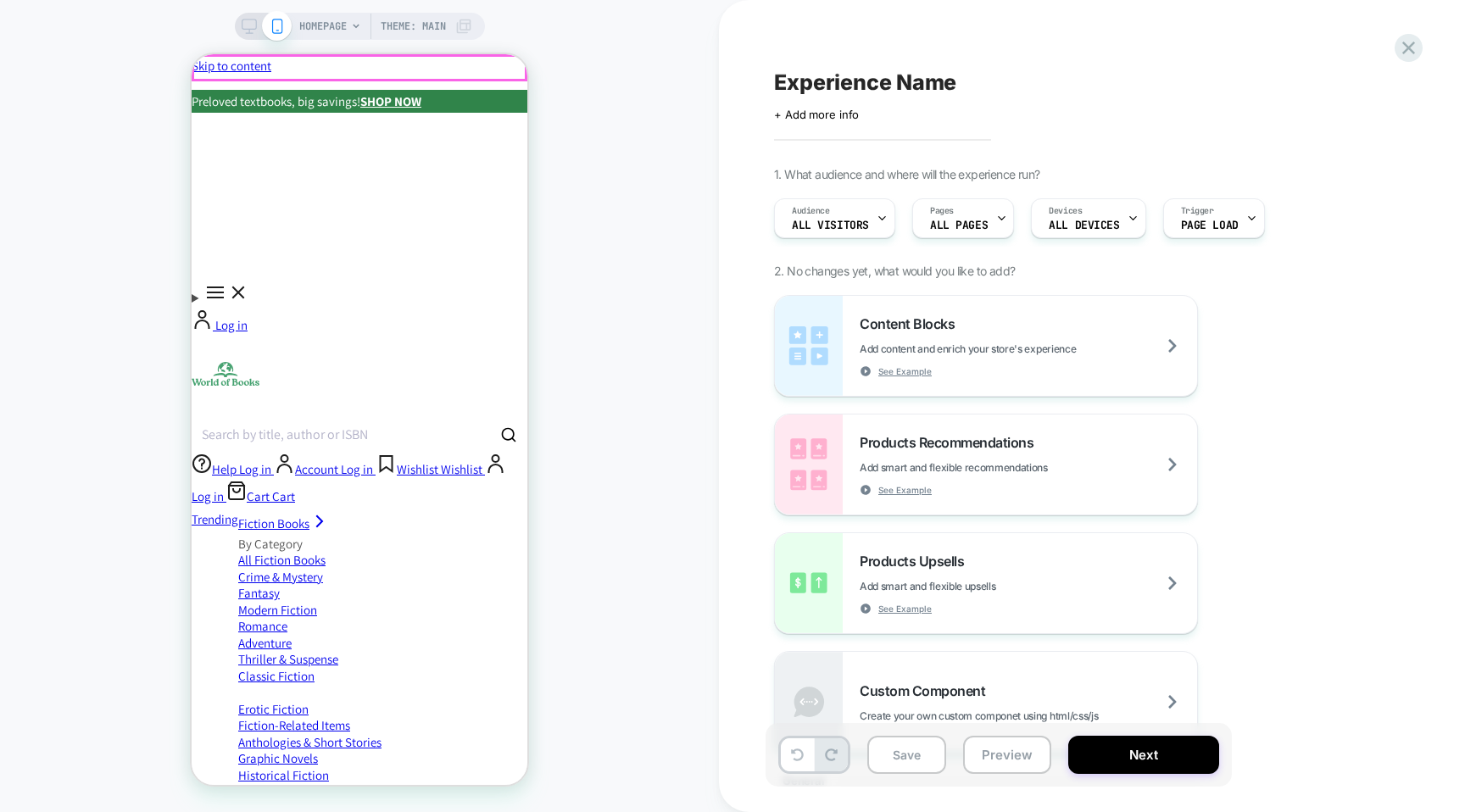
click at [500, 90] on div "Preloved textbooks, big savings! SHOP NOW" at bounding box center [359, 101] width 336 height 23
click at [496, 90] on div "Preloved textbooks, big savings! SHOP NOW" at bounding box center [359, 101] width 336 height 23
click at [505, 90] on div "Preloved textbooks, big savings! SHOP NOW" at bounding box center [359, 101] width 336 height 23
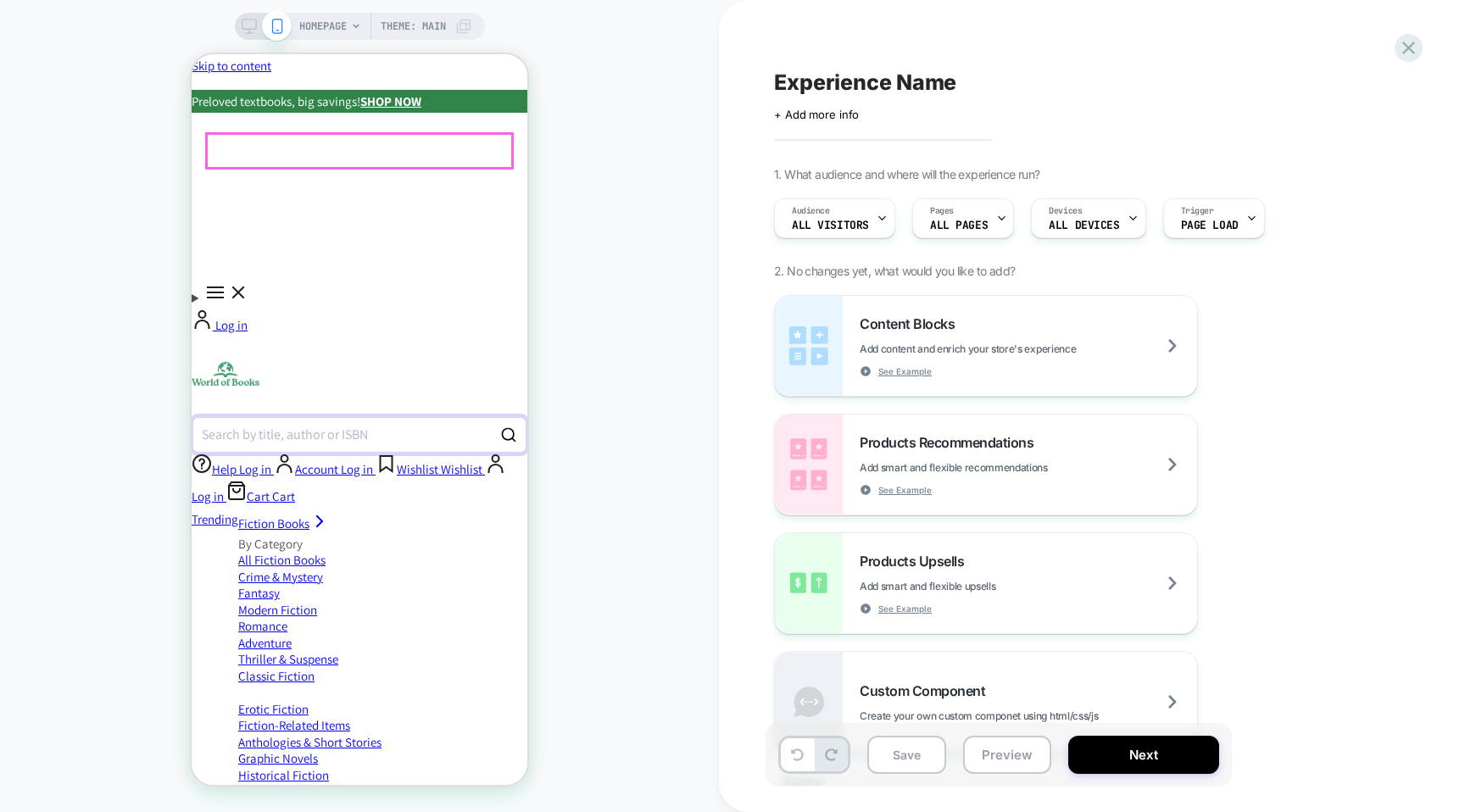
click at [505, 417] on div "button" at bounding box center [508, 435] width 31 height 37
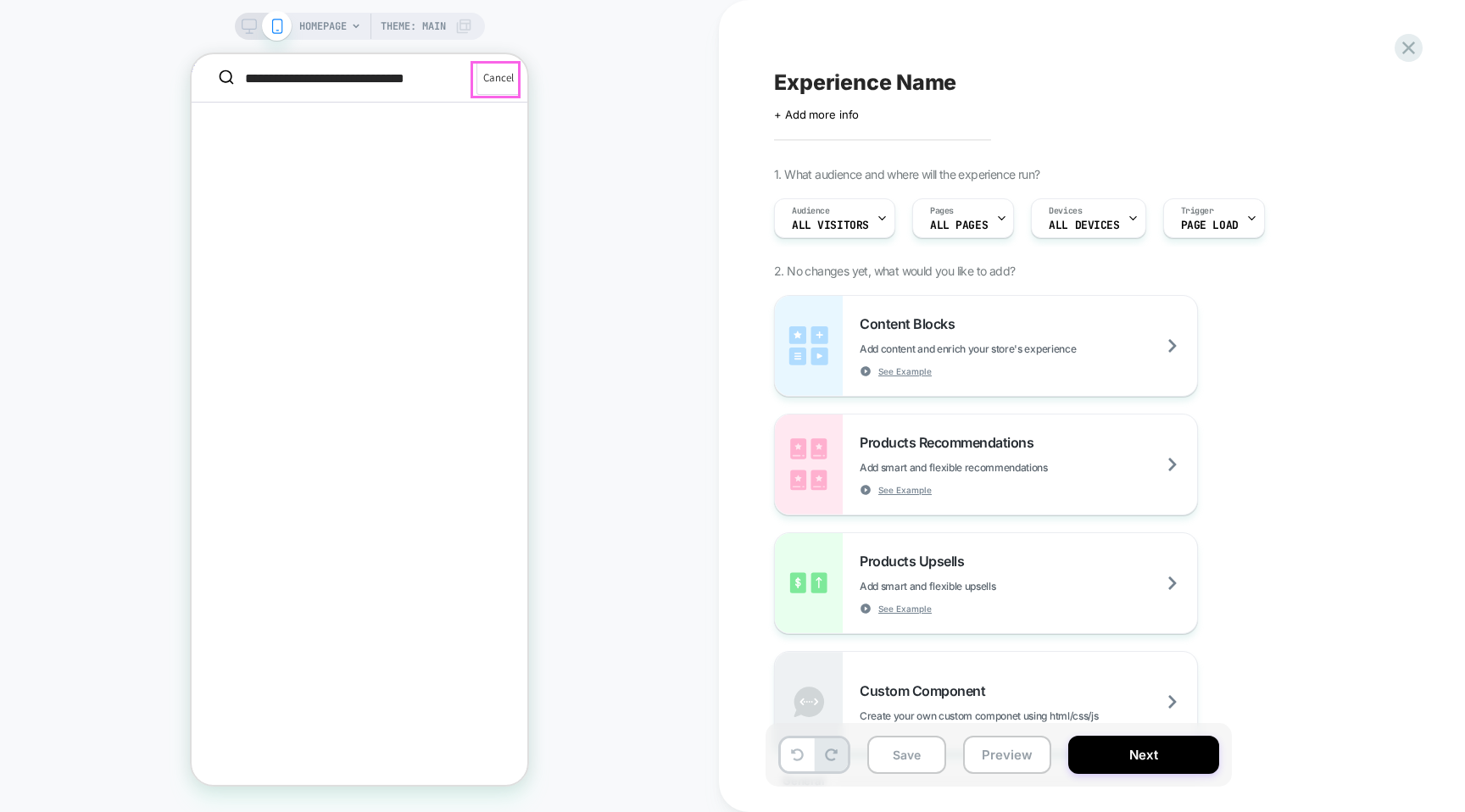
click at [501, 75] on button "Cancel" at bounding box center [498, 77] width 44 height 34
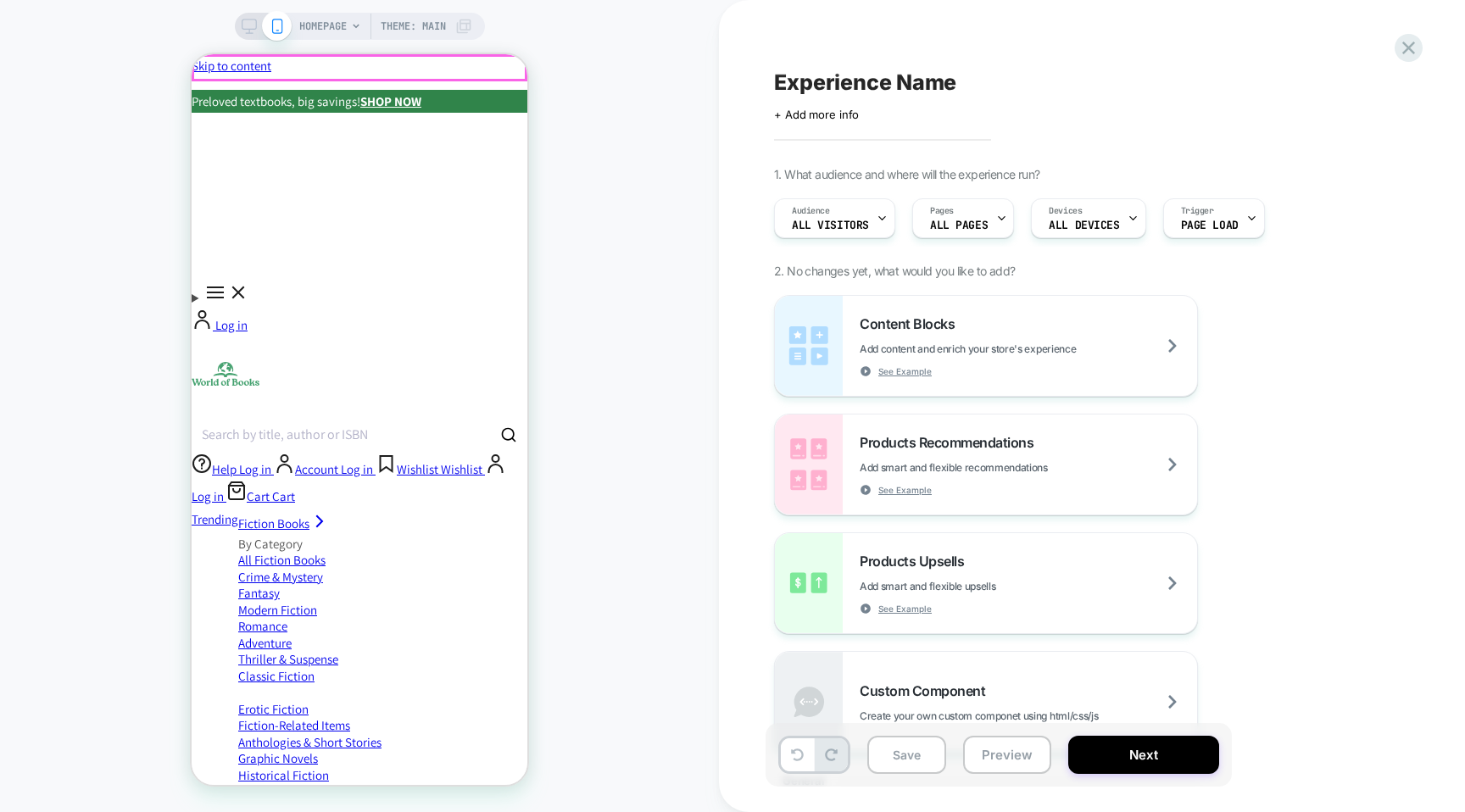
click at [515, 90] on div "Preloved textbooks, big savings! SHOP NOW" at bounding box center [359, 101] width 336 height 23
click at [505, 90] on div "Preloved textbooks, big savings! SHOP NOW" at bounding box center [359, 101] width 336 height 23
click at [508, 259] on div "Trending Now Trending Now Our Latest Deals Buy 3, Get Another Free* Books under…" at bounding box center [359, 383] width 336 height 249
